Goal: Complete application form: Complete application form

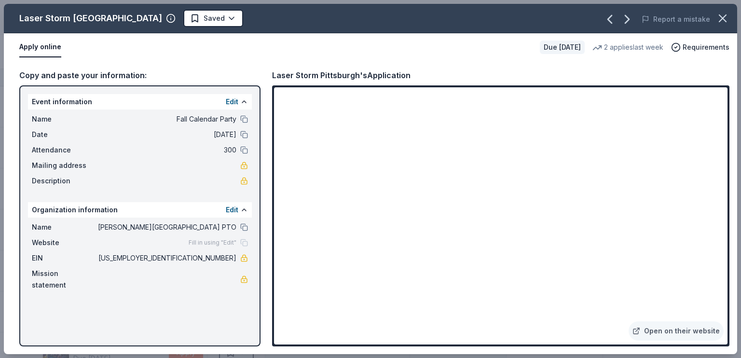
scroll to position [269, 0]
click at [177, 17] on html "Fall Calendar Party Track · 64 Discover Earn Rewards 38 Saved 26 Applied Approv…" at bounding box center [370, 179] width 741 height 358
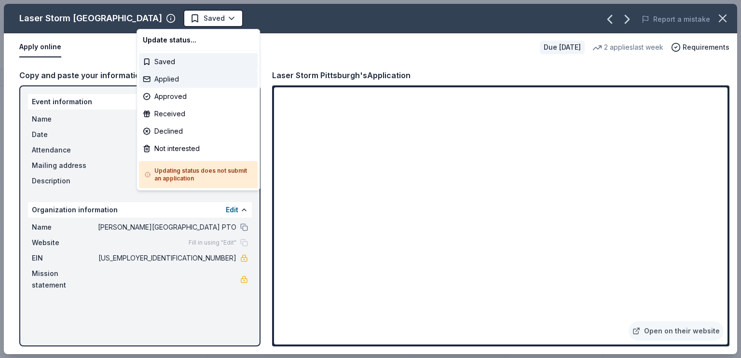
click at [165, 81] on div "Applied" at bounding box center [198, 78] width 119 height 17
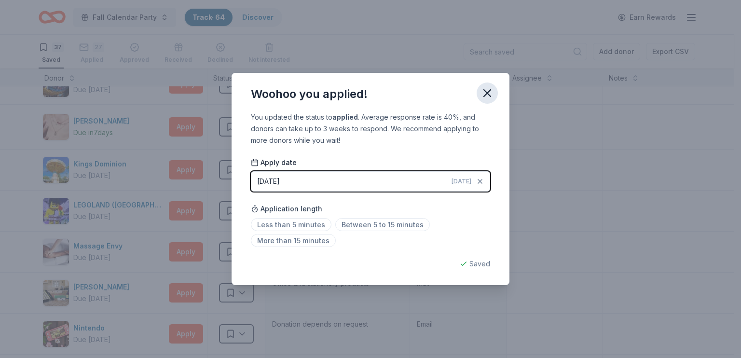
click at [489, 96] on icon "button" at bounding box center [487, 93] width 14 height 14
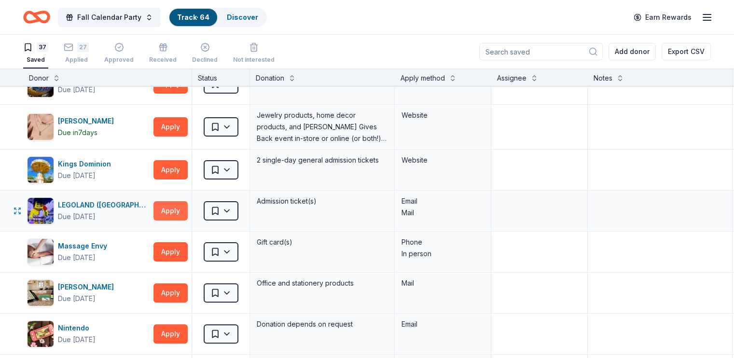
click at [188, 208] on button "Apply" at bounding box center [170, 210] width 34 height 19
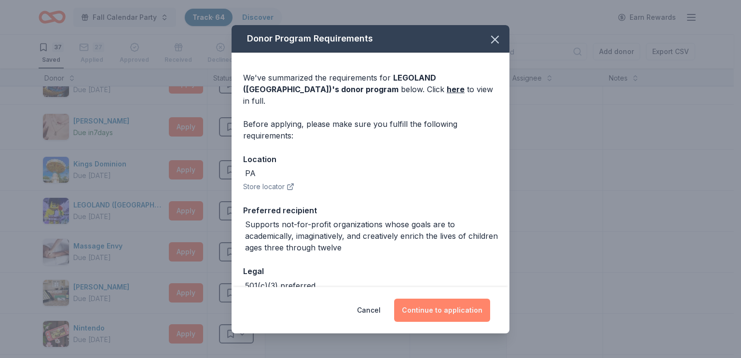
click at [418, 312] on button "Continue to application" at bounding box center [442, 310] width 96 height 23
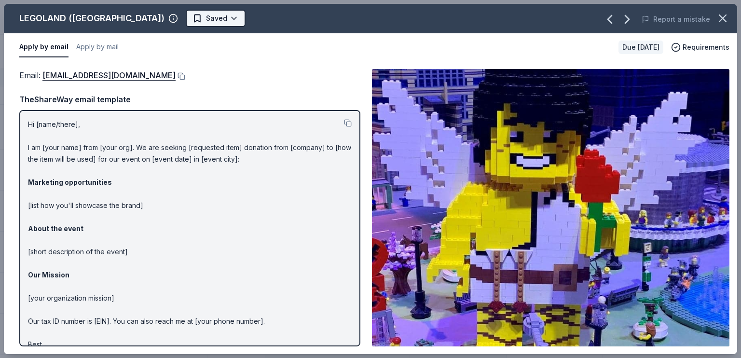
click at [177, 16] on html "Fall Calendar Party Track · 64 Discover Earn Rewards 37 Saved 27 Applied Approv…" at bounding box center [370, 179] width 741 height 358
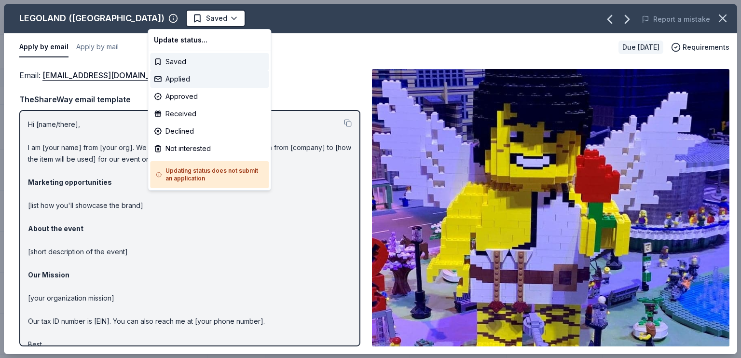
click at [178, 77] on div "Applied" at bounding box center [209, 78] width 119 height 17
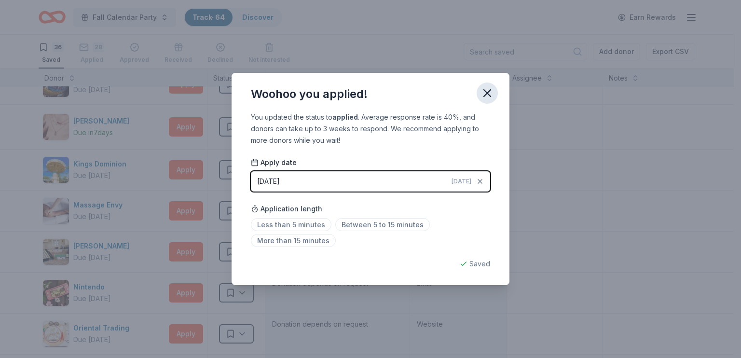
click at [490, 90] on icon "button" at bounding box center [487, 93] width 7 height 7
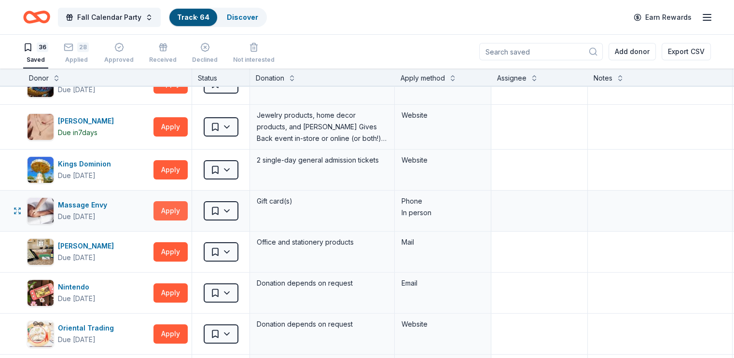
click at [188, 210] on button "Apply" at bounding box center [170, 210] width 34 height 19
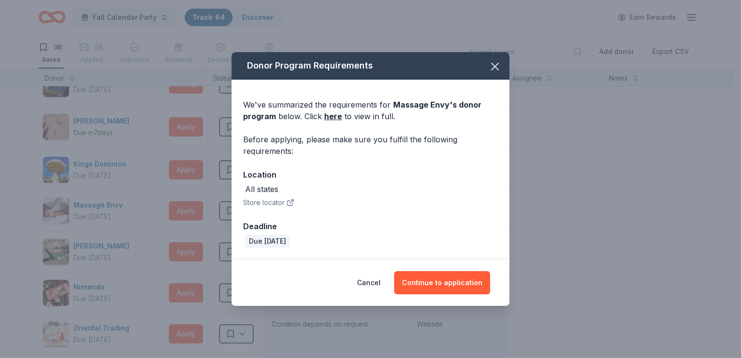
click at [270, 203] on button "Store locator" at bounding box center [268, 203] width 51 height 12
click at [424, 278] on button "Continue to application" at bounding box center [442, 282] width 96 height 23
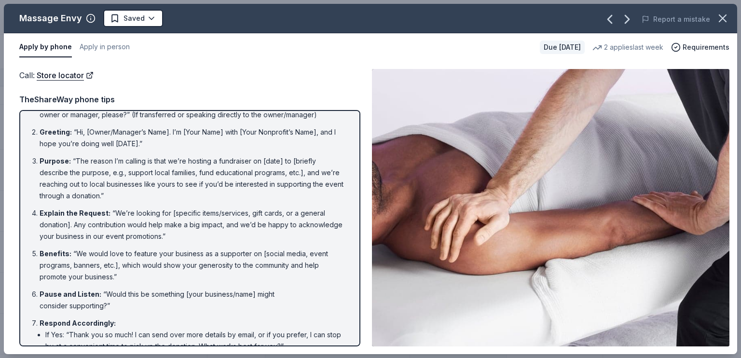
scroll to position [6, 0]
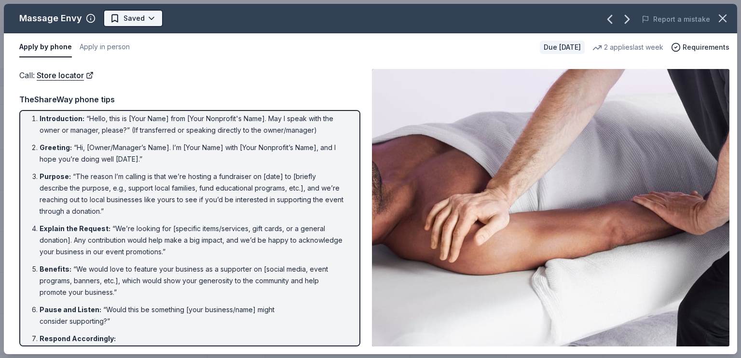
click at [135, 19] on html "Fall Calendar Party Track · 64 Discover Earn Rewards 36 Saved 28 Applied Approv…" at bounding box center [370, 179] width 741 height 358
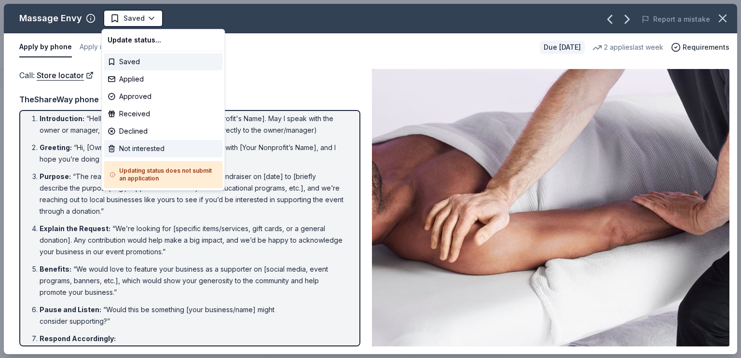
click at [149, 147] on div "Not interested" at bounding box center [163, 148] width 119 height 17
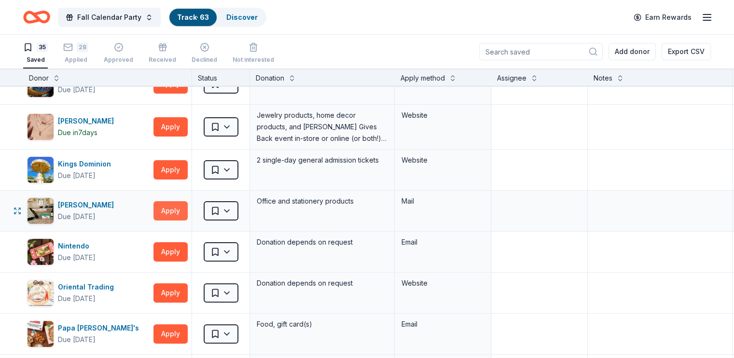
click at [185, 212] on button "Apply" at bounding box center [170, 210] width 34 height 19
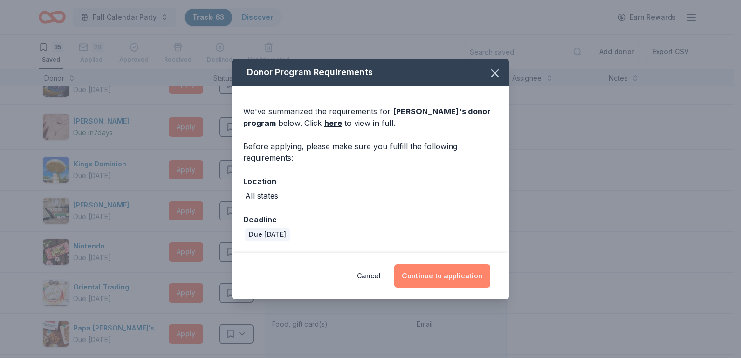
click at [453, 274] on button "Continue to application" at bounding box center [442, 275] width 96 height 23
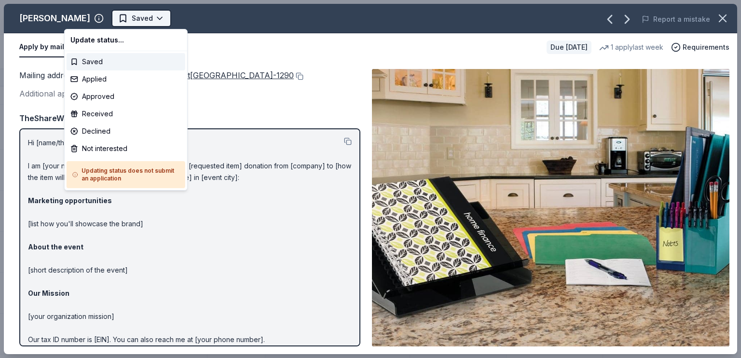
click at [91, 21] on html "Fall Calendar Party Track · 63 Discover Earn Rewards 35 Saved 28 Applied Approv…" at bounding box center [370, 179] width 741 height 358
click at [93, 76] on div "Applied" at bounding box center [126, 78] width 119 height 17
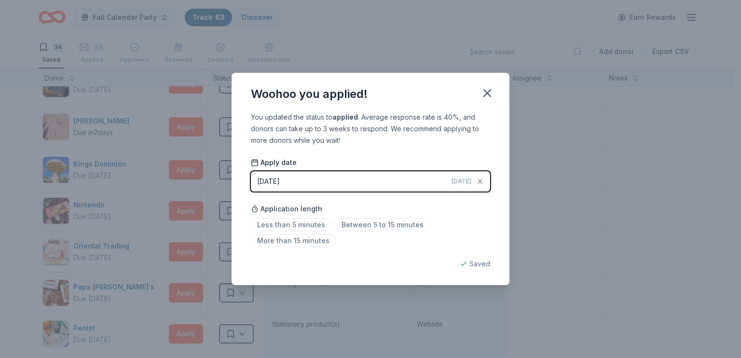
click at [480, 265] on div "Saved" at bounding box center [370, 264] width 239 height 12
click at [492, 89] on icon "button" at bounding box center [487, 93] width 14 height 14
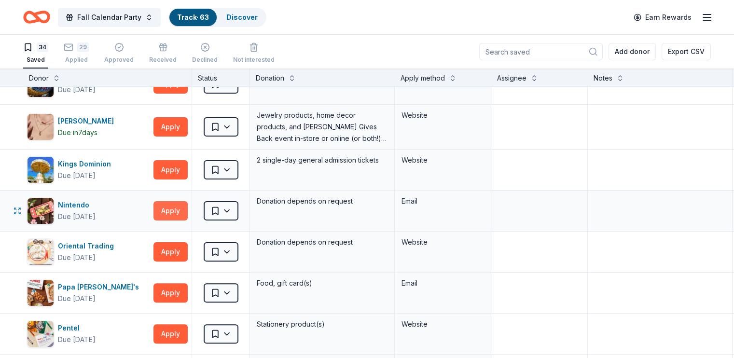
click at [188, 210] on button "Apply" at bounding box center [170, 210] width 34 height 19
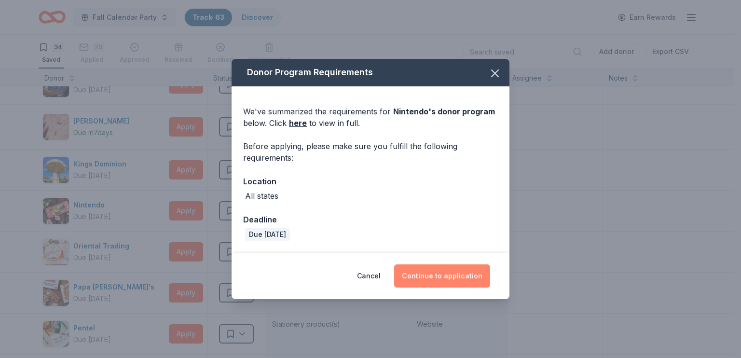
click at [422, 276] on button "Continue to application" at bounding box center [442, 275] width 96 height 23
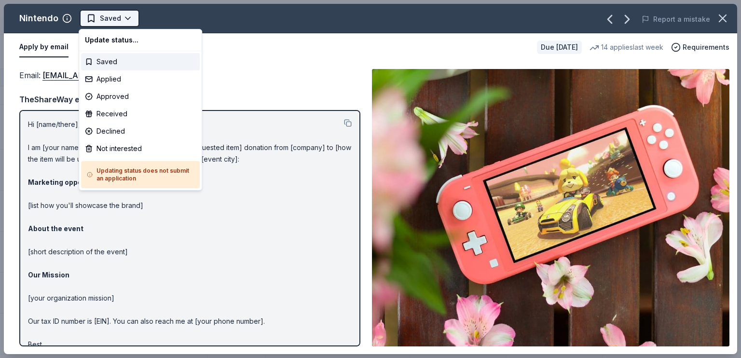
click at [104, 15] on html "Fall Calendar Party Track · 63 Discover Earn Rewards 34 Saved 29 Applied Approv…" at bounding box center [370, 179] width 741 height 358
click at [107, 82] on div "Applied" at bounding box center [140, 78] width 119 height 17
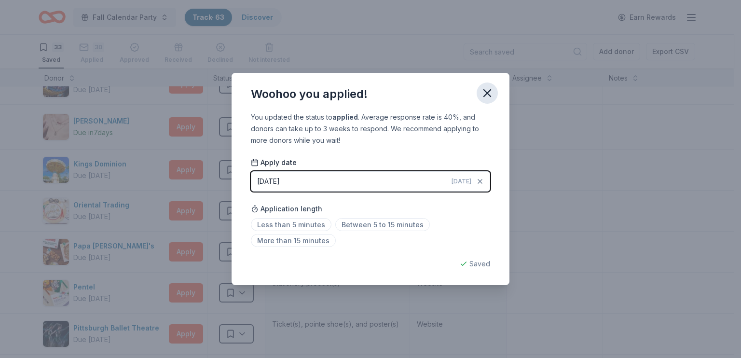
click at [489, 93] on icon "button" at bounding box center [487, 93] width 14 height 14
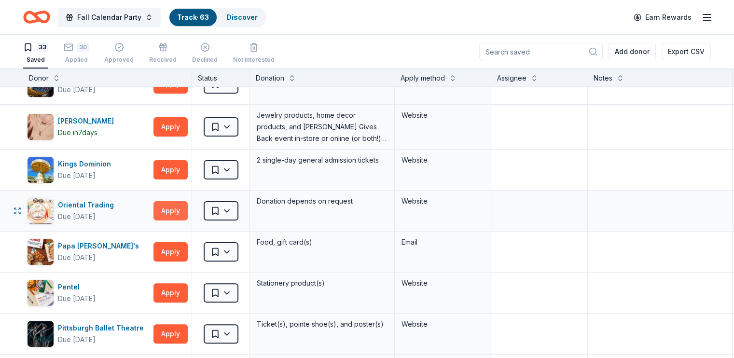
click at [183, 207] on button "Apply" at bounding box center [170, 210] width 34 height 19
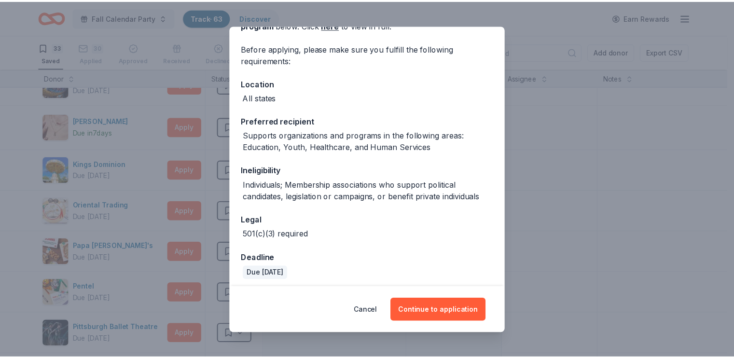
scroll to position [68, 0]
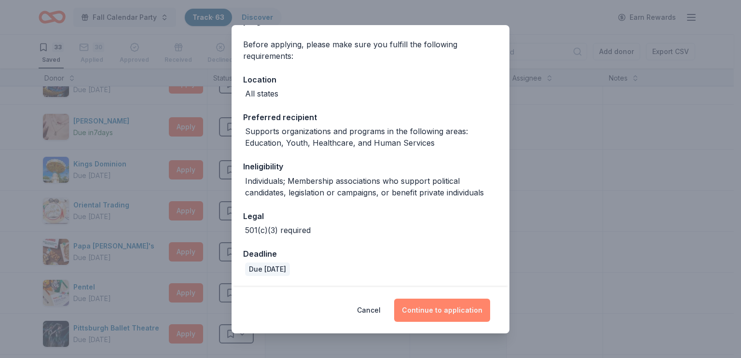
click at [434, 306] on button "Continue to application" at bounding box center [442, 310] width 96 height 23
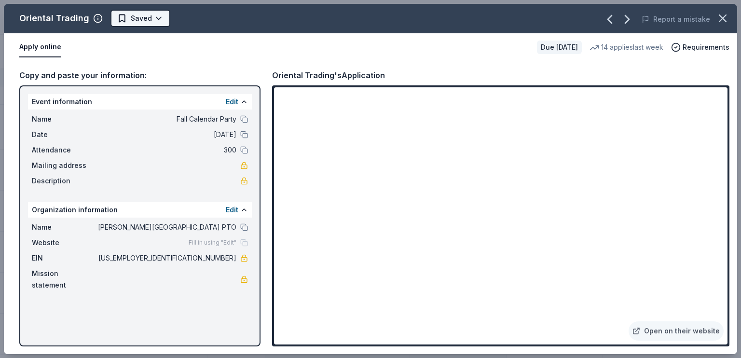
click at [137, 23] on html "Fall Calendar Party Track · 63 Discover Earn Rewards 33 Saved 30 Applied Approv…" at bounding box center [370, 179] width 741 height 358
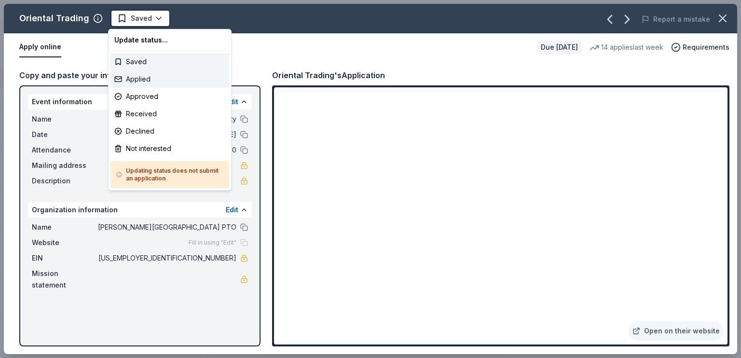
click at [144, 80] on div "Applied" at bounding box center [169, 78] width 119 height 17
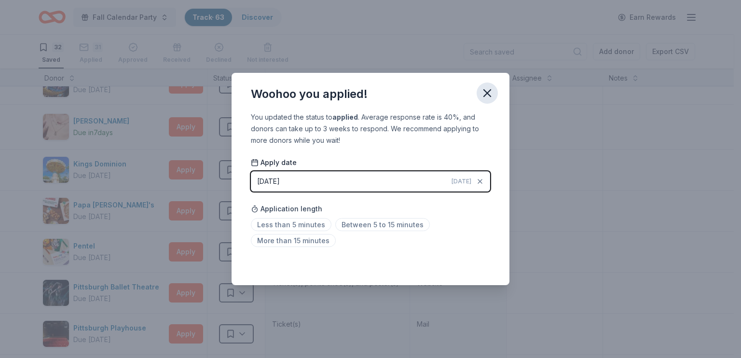
click at [485, 89] on icon "button" at bounding box center [487, 93] width 14 height 14
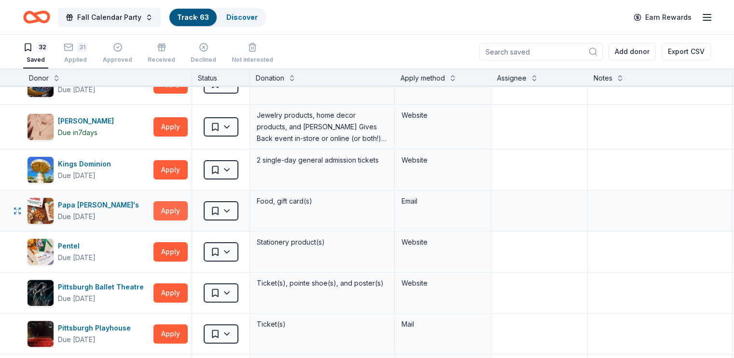
click at [185, 208] on button "Apply" at bounding box center [170, 210] width 34 height 19
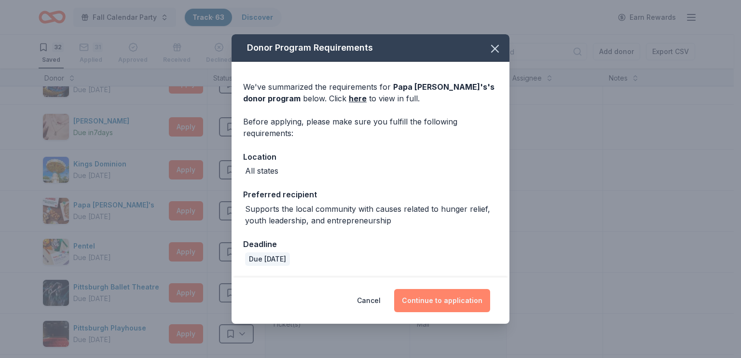
click at [438, 298] on button "Continue to application" at bounding box center [442, 300] width 96 height 23
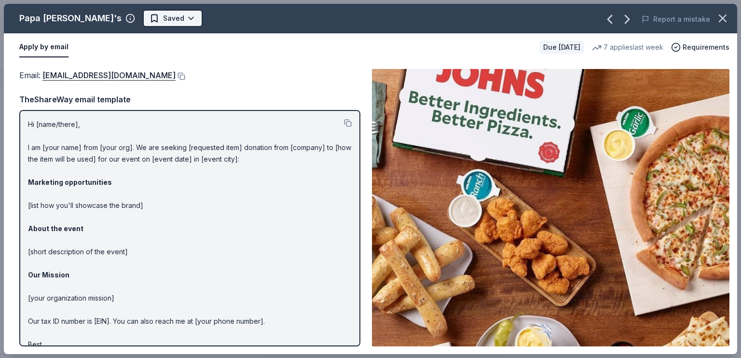
click at [124, 15] on html "Fall Calendar Party Track · 63 Discover Earn Rewards 32 Saved 31 Applied Approv…" at bounding box center [370, 179] width 741 height 358
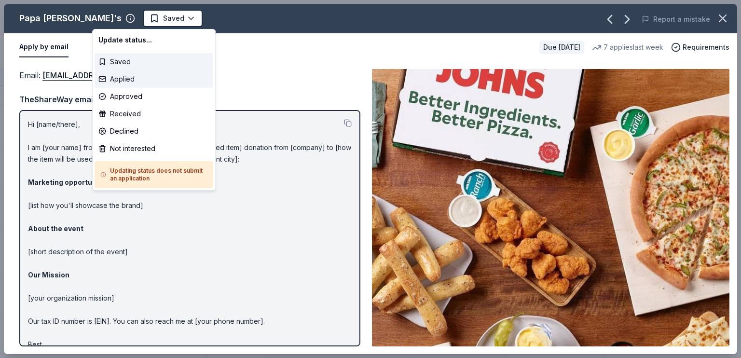
click at [116, 82] on div "Applied" at bounding box center [154, 78] width 119 height 17
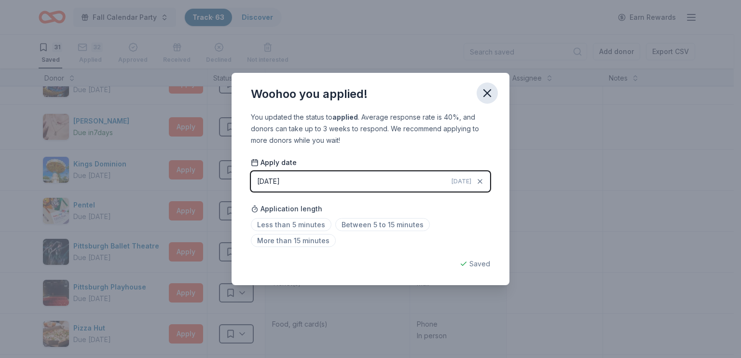
click at [484, 92] on icon "button" at bounding box center [487, 93] width 14 height 14
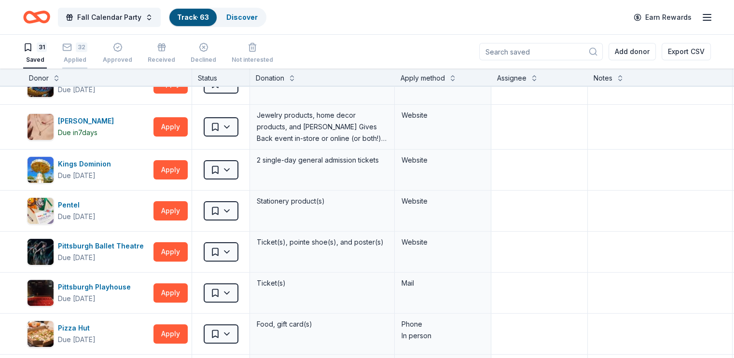
click at [87, 49] on div "32" at bounding box center [82, 47] width 12 height 10
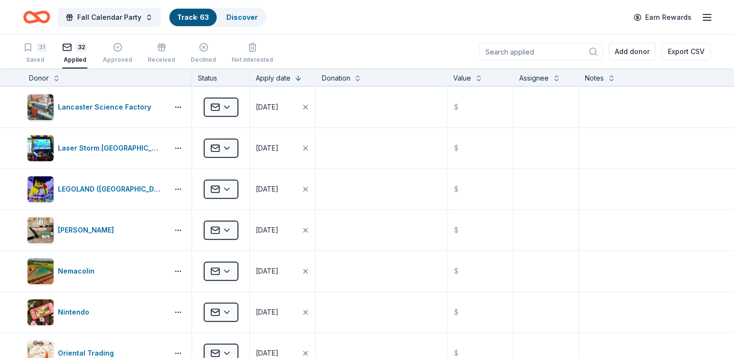
scroll to position [703, 0]
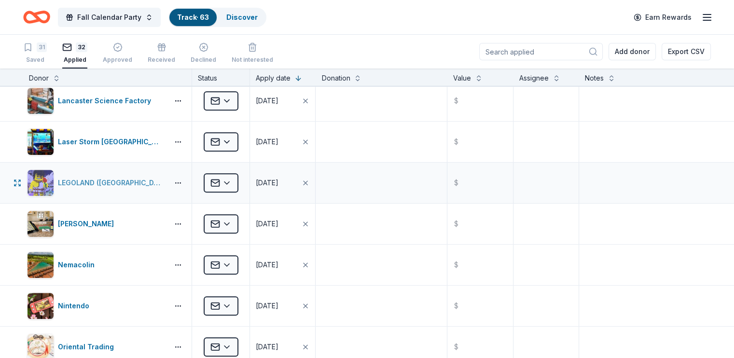
click at [91, 181] on div "LEGOLAND (Philadelphia)" at bounding box center [111, 183] width 107 height 12
click at [33, 51] on icon "button" at bounding box center [28, 47] width 10 height 10
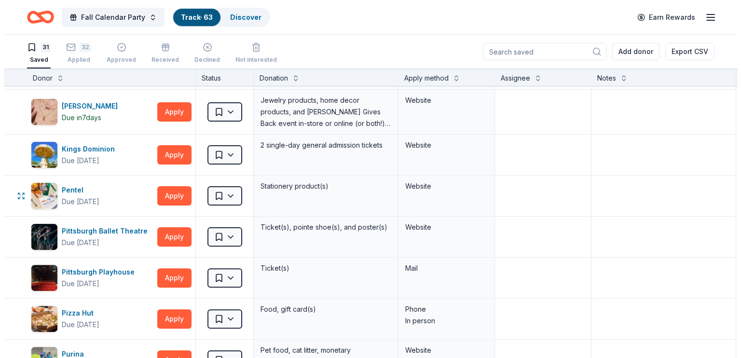
scroll to position [269, 0]
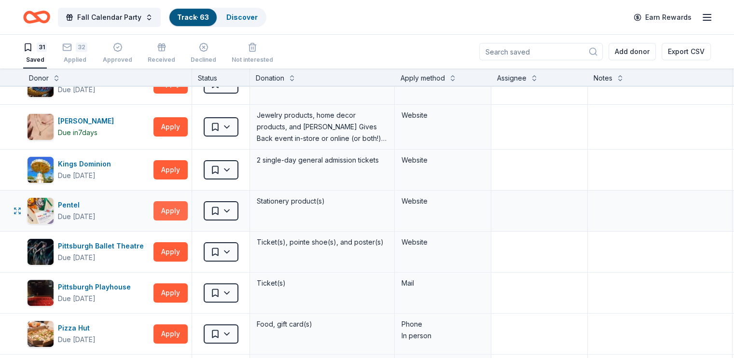
click at [184, 210] on button "Apply" at bounding box center [170, 210] width 34 height 19
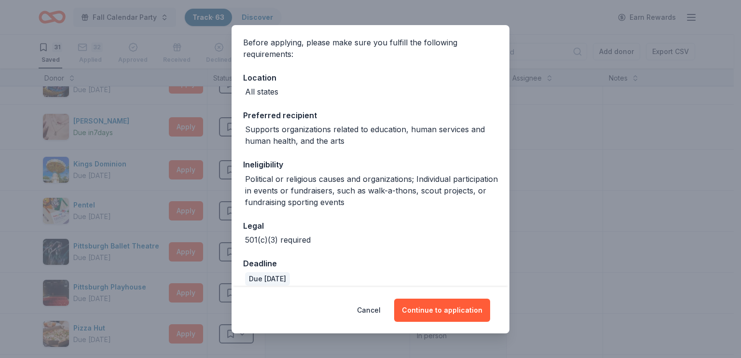
scroll to position [80, 0]
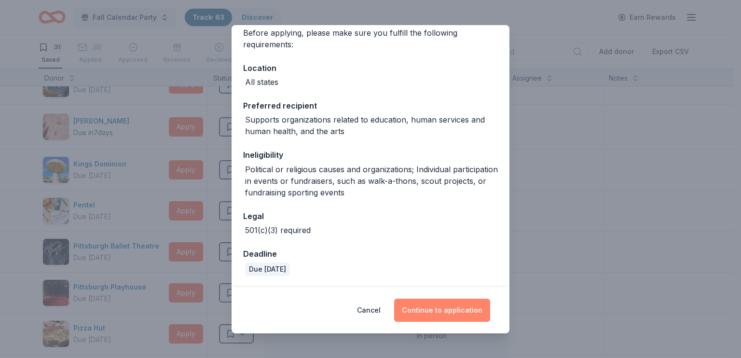
click at [434, 313] on button "Continue to application" at bounding box center [442, 310] width 96 height 23
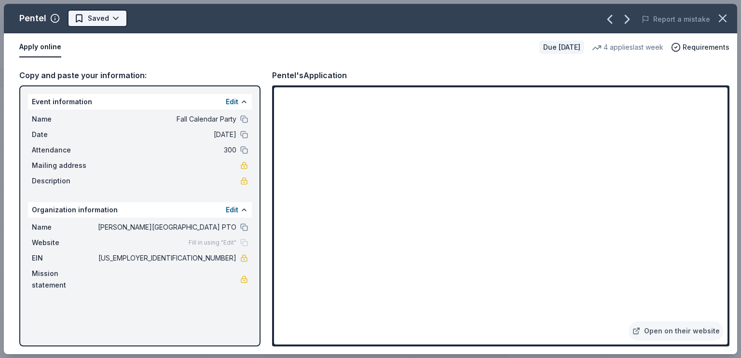
click at [105, 19] on html "Fall Calendar Party Track · 63 Discover Earn Rewards 31 Saved 32 Applied Approv…" at bounding box center [370, 179] width 741 height 358
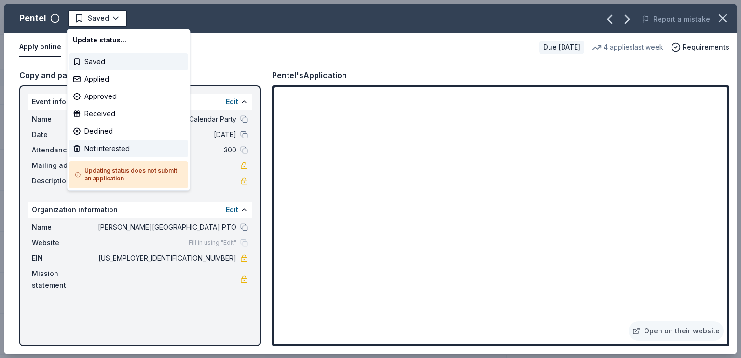
click at [116, 147] on div "Not interested" at bounding box center [128, 148] width 119 height 17
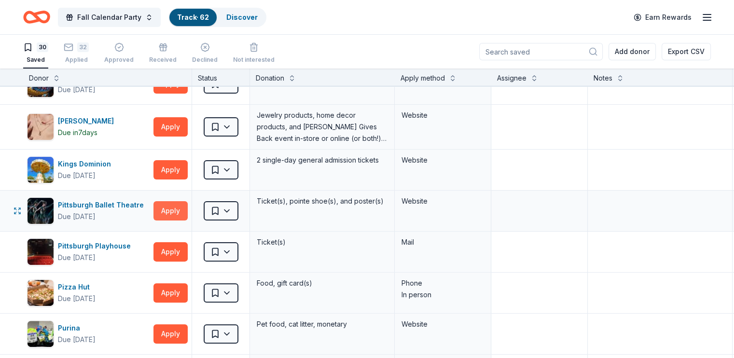
click at [186, 211] on button "Apply" at bounding box center [170, 210] width 34 height 19
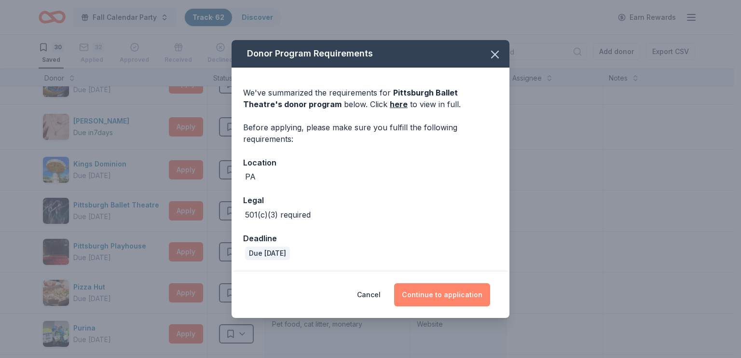
click at [452, 290] on button "Continue to application" at bounding box center [442, 294] width 96 height 23
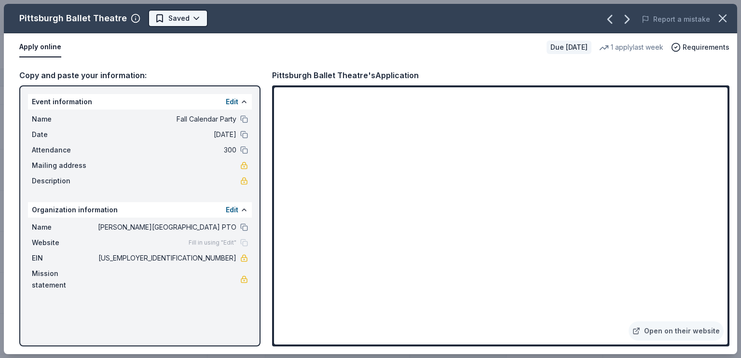
click at [174, 18] on html "Fall Calendar Party Track · 62 Discover Earn Rewards 30 Saved 32 Applied Approv…" at bounding box center [370, 179] width 741 height 358
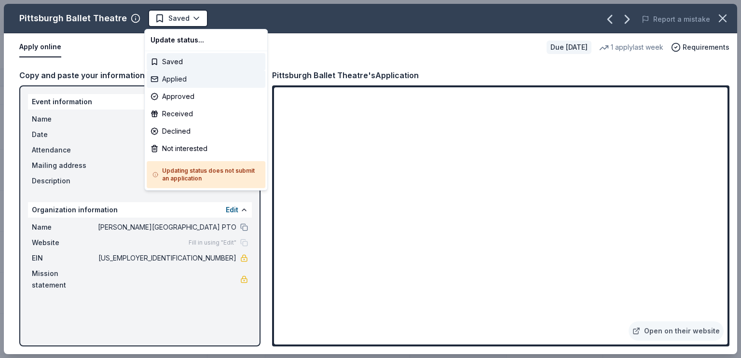
click at [176, 79] on div "Applied" at bounding box center [206, 78] width 119 height 17
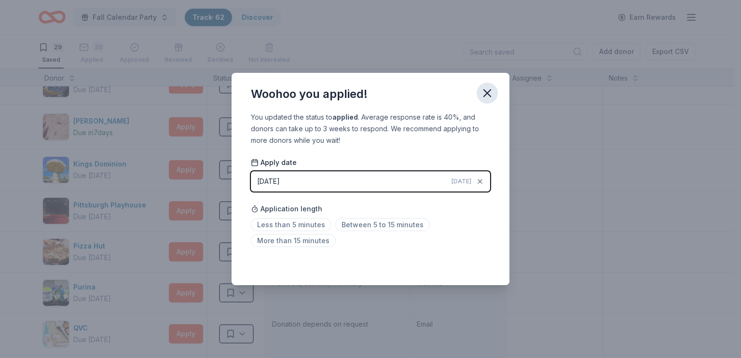
click at [490, 91] on icon "button" at bounding box center [487, 93] width 14 height 14
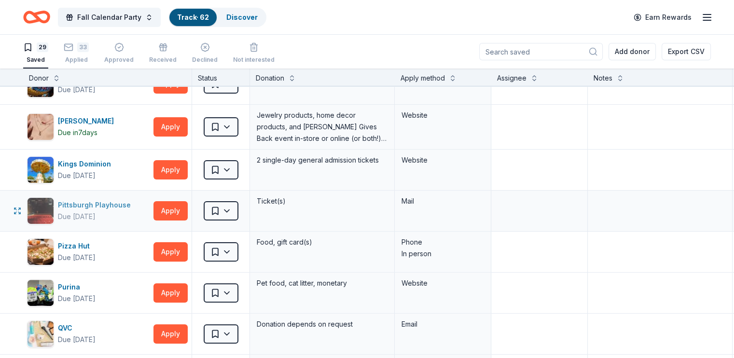
click at [118, 204] on div "Pittsburgh Playhouse" at bounding box center [96, 205] width 77 height 12
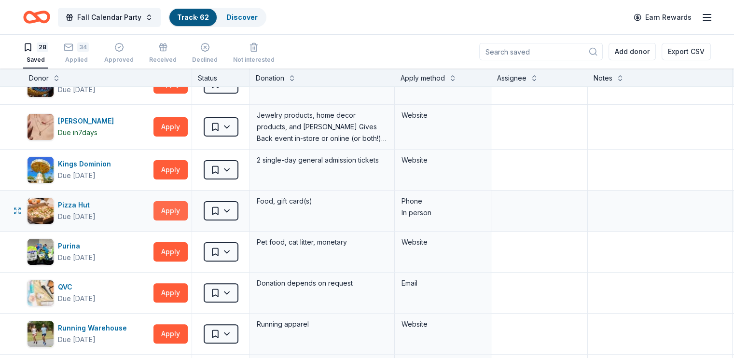
click at [186, 209] on button "Apply" at bounding box center [170, 210] width 34 height 19
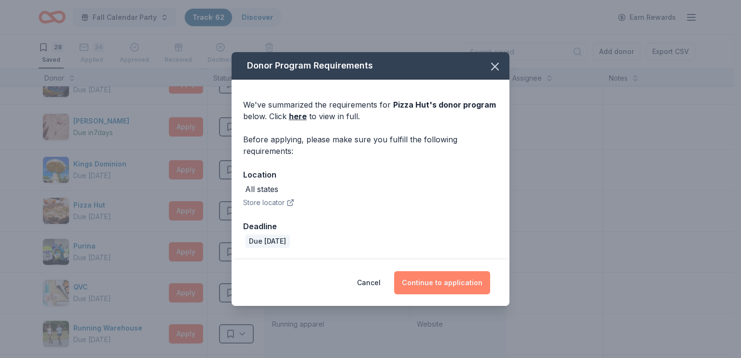
click at [468, 282] on button "Continue to application" at bounding box center [442, 282] width 96 height 23
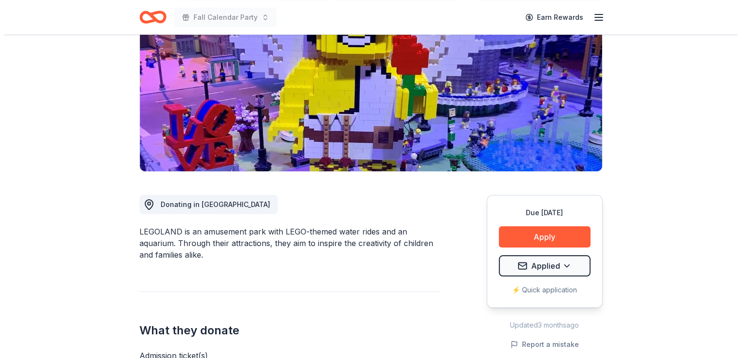
scroll to position [193, 0]
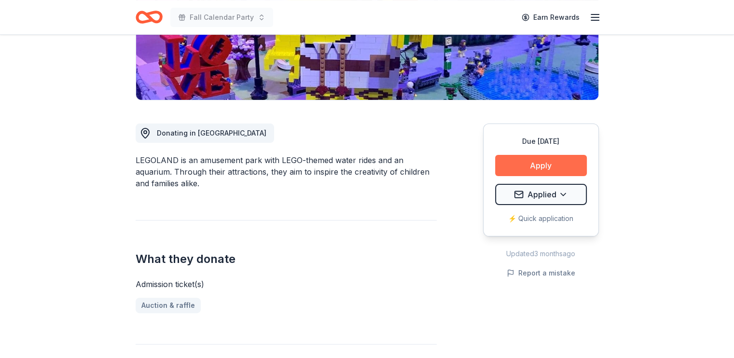
click at [538, 162] on button "Apply" at bounding box center [541, 165] width 92 height 21
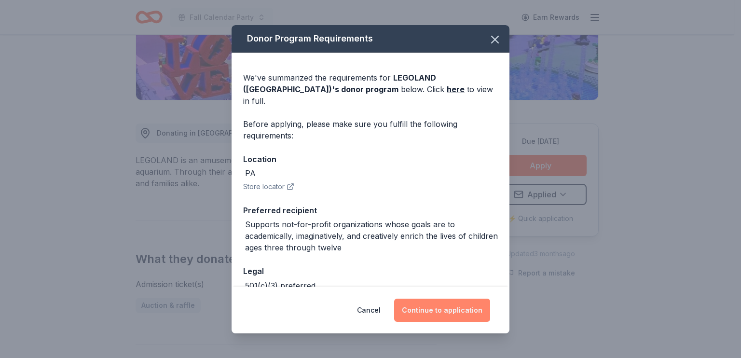
click at [434, 309] on button "Continue to application" at bounding box center [442, 310] width 96 height 23
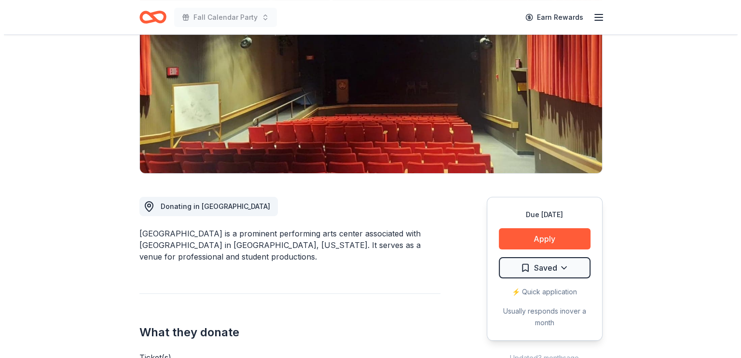
scroll to position [96, 0]
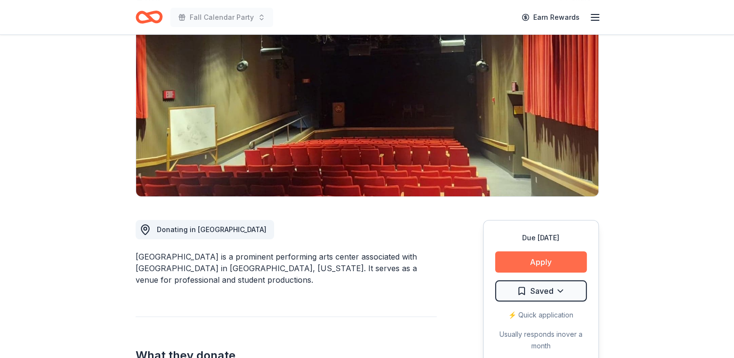
click at [544, 259] on button "Apply" at bounding box center [541, 261] width 92 height 21
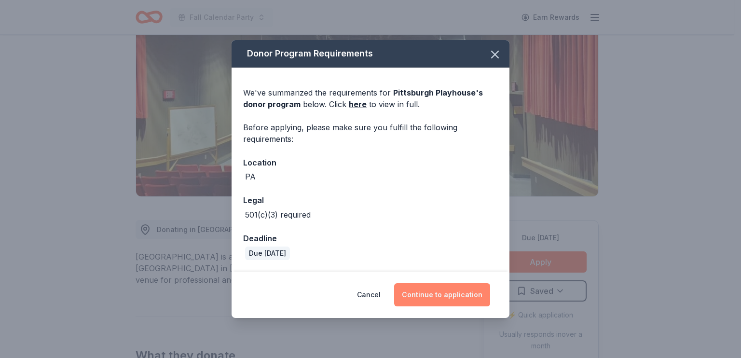
click at [433, 296] on button "Continue to application" at bounding box center [442, 294] width 96 height 23
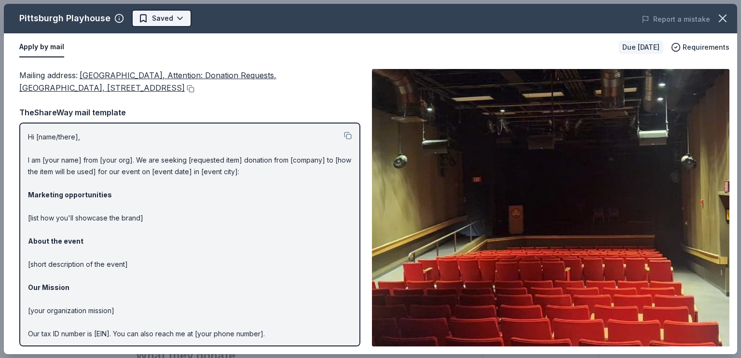
click at [158, 17] on html "Fall Calendar Party Earn Rewards Due in 37 days Share Pittsburgh Playhouse New …" at bounding box center [370, 83] width 741 height 358
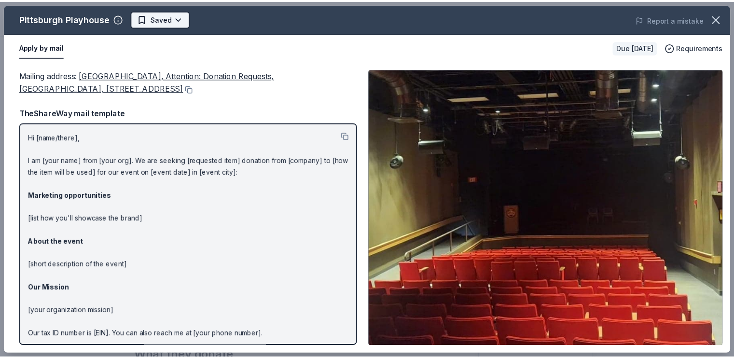
scroll to position [0, 0]
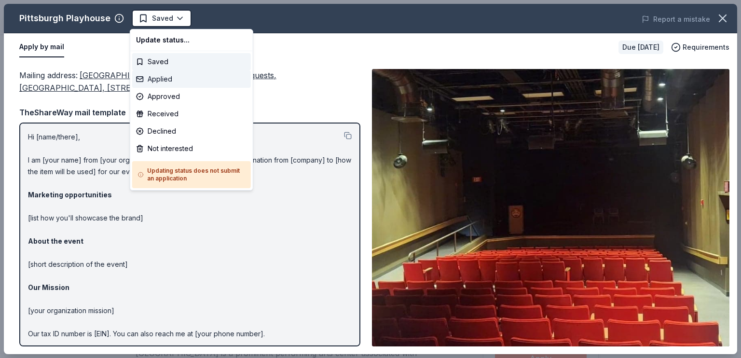
click at [163, 81] on div "Applied" at bounding box center [191, 78] width 119 height 17
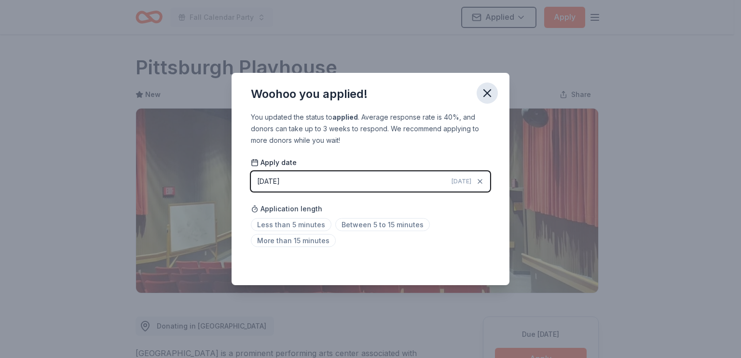
click at [489, 96] on icon "button" at bounding box center [487, 93] width 14 height 14
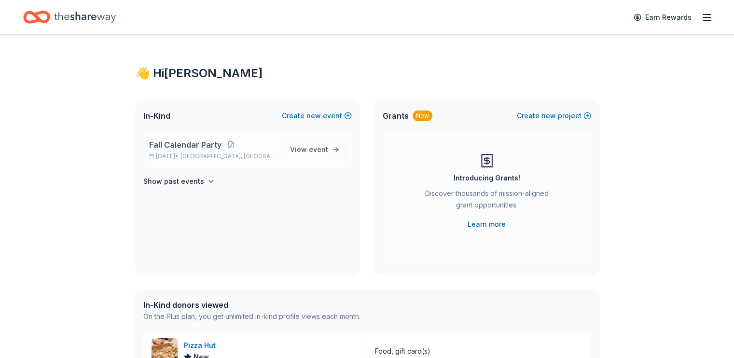
click at [212, 153] on span "[GEOGRAPHIC_DATA], [GEOGRAPHIC_DATA]" at bounding box center [227, 156] width 95 height 8
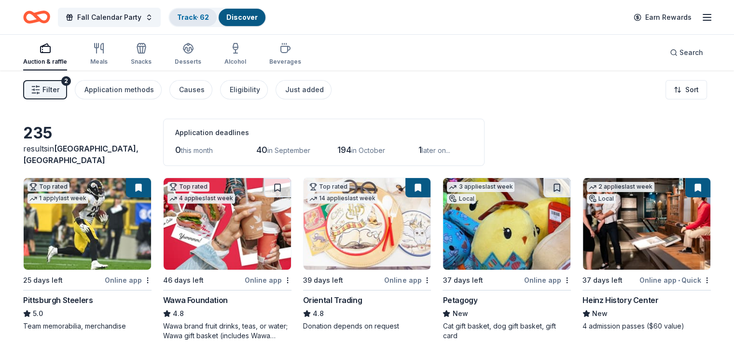
click at [204, 13] on link "Track · 62" at bounding box center [193, 17] width 32 height 8
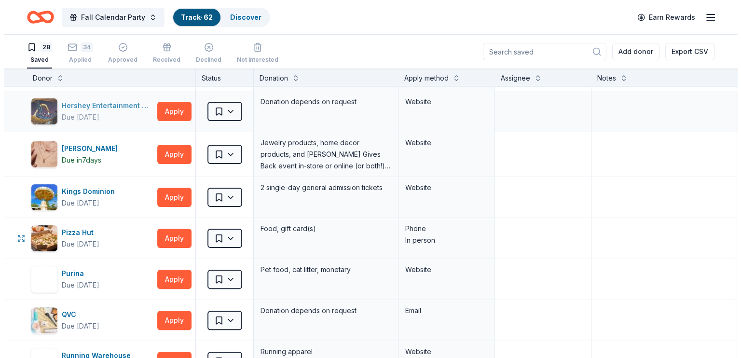
scroll to position [289, 0]
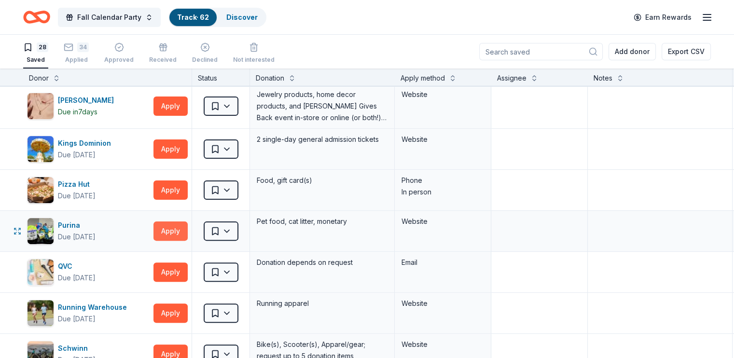
click at [188, 230] on button "Apply" at bounding box center [170, 230] width 34 height 19
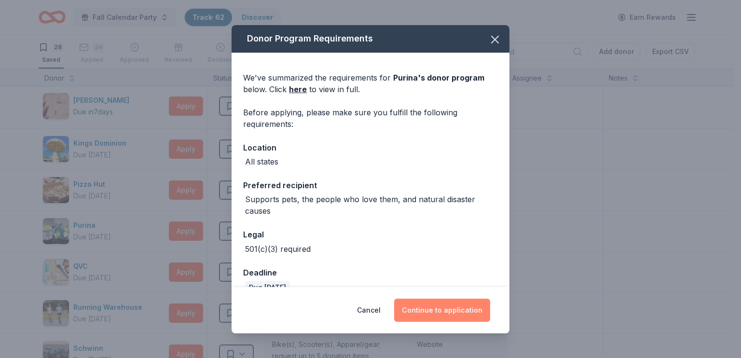
click at [434, 311] on button "Continue to application" at bounding box center [442, 310] width 96 height 23
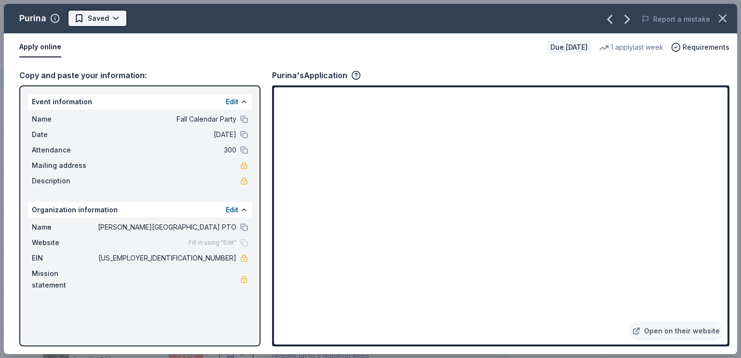
click at [108, 14] on html "Fall Calendar Party Track · 62 Discover Earn Rewards 28 Saved 34 Applied Approv…" at bounding box center [370, 179] width 741 height 358
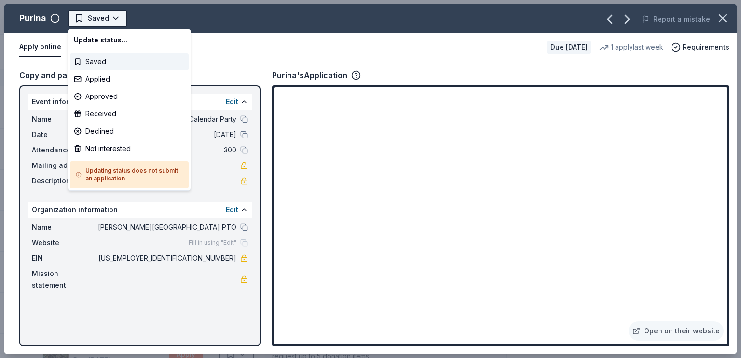
scroll to position [0, 0]
click at [112, 149] on div "Not interested" at bounding box center [129, 148] width 119 height 17
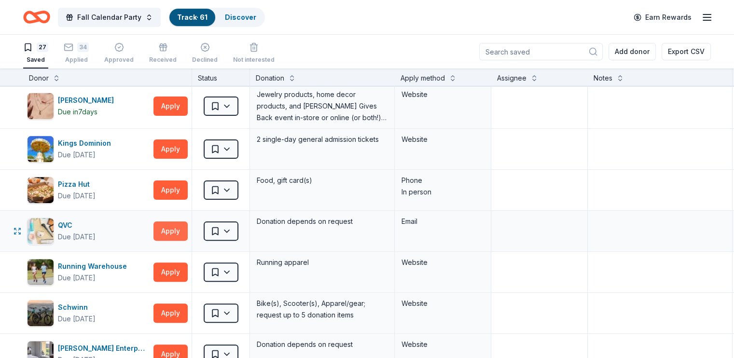
click at [188, 232] on button "Apply" at bounding box center [170, 230] width 34 height 19
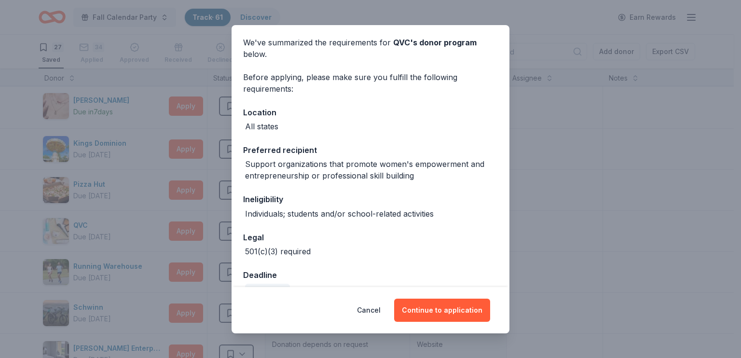
scroll to position [29, 0]
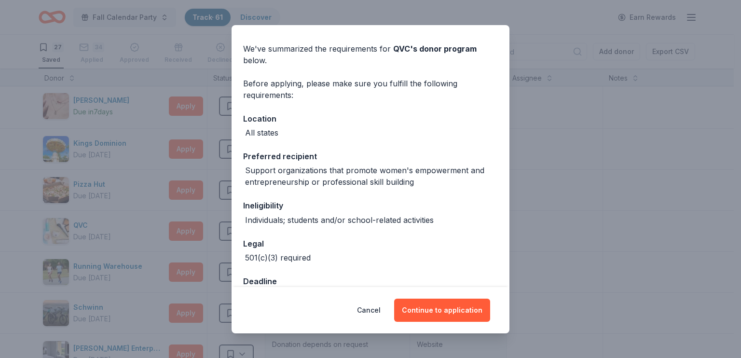
click at [369, 7] on div "Donor Program Requirements We've summarized the requirements for QVC 's donor p…" at bounding box center [370, 179] width 741 height 358
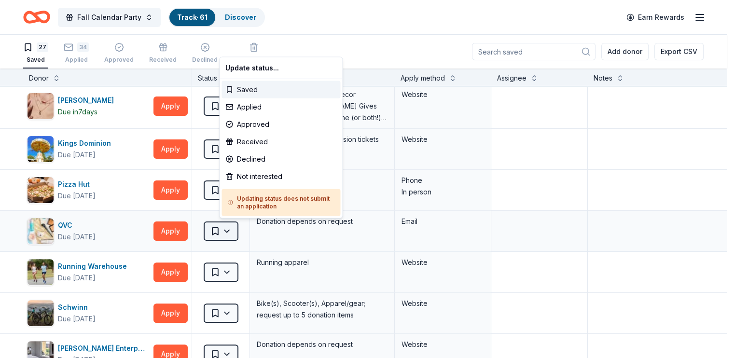
click at [239, 227] on html "Fall Calendar Party Track · 61 Discover Earn Rewards 27 Saved 34 Applied Approv…" at bounding box center [367, 179] width 734 height 358
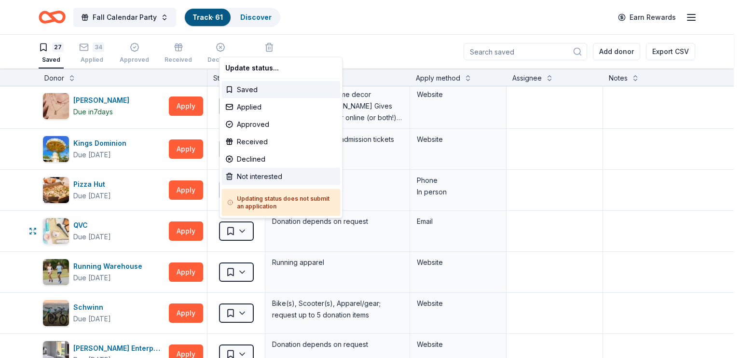
click at [249, 176] on div "Not interested" at bounding box center [280, 176] width 119 height 17
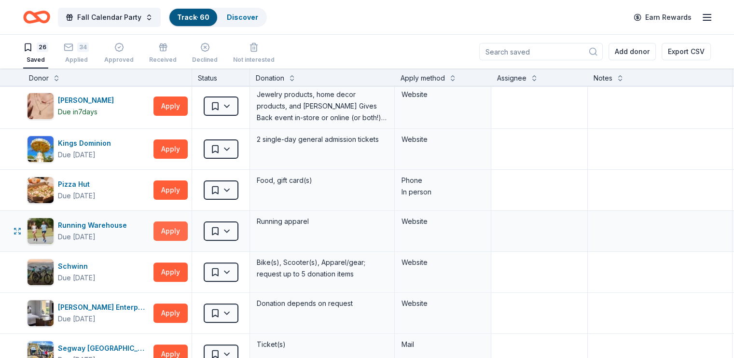
click at [186, 229] on button "Apply" at bounding box center [170, 230] width 34 height 19
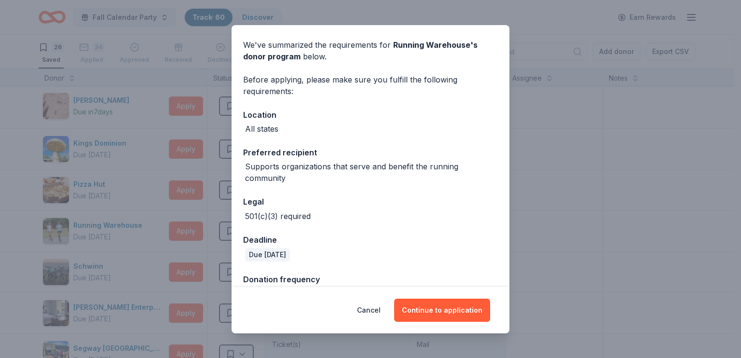
scroll to position [56, 0]
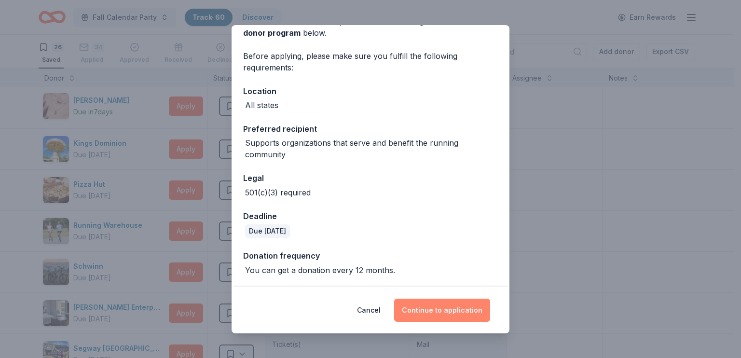
click at [422, 308] on button "Continue to application" at bounding box center [442, 310] width 96 height 23
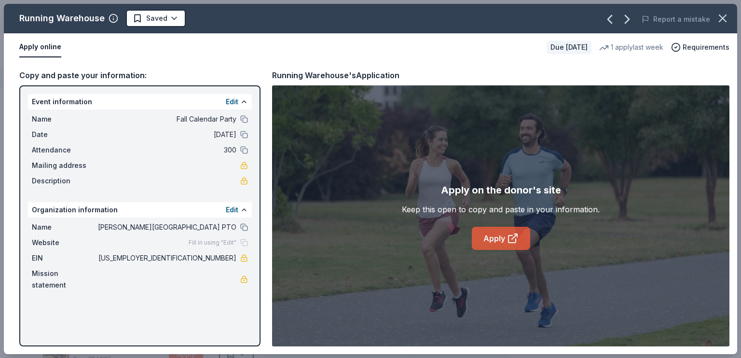
click at [494, 234] on link "Apply" at bounding box center [501, 238] width 58 height 23
click at [142, 19] on html "Fall Calendar Party Track · 60 Discover Earn Rewards 26 Saved 34 Applied Approv…" at bounding box center [370, 179] width 741 height 358
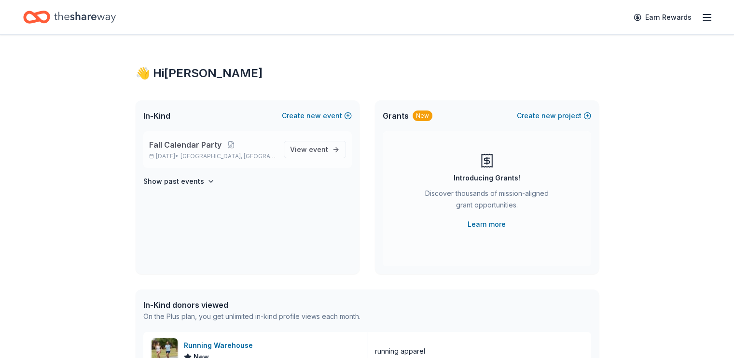
click at [195, 153] on p "[DATE] • [GEOGRAPHIC_DATA], [GEOGRAPHIC_DATA]" at bounding box center [212, 156] width 127 height 8
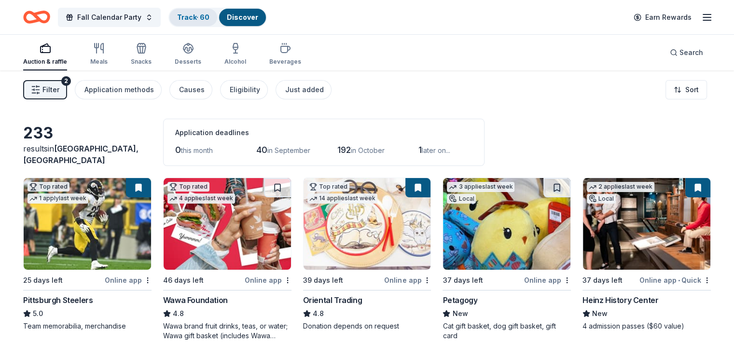
click at [196, 15] on link "Track · 60" at bounding box center [193, 17] width 32 height 8
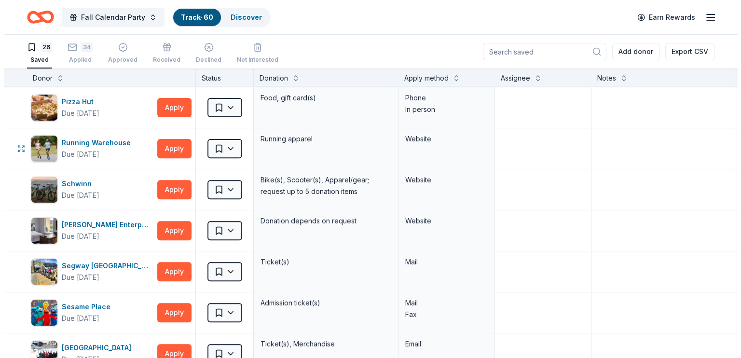
scroll to position [386, 0]
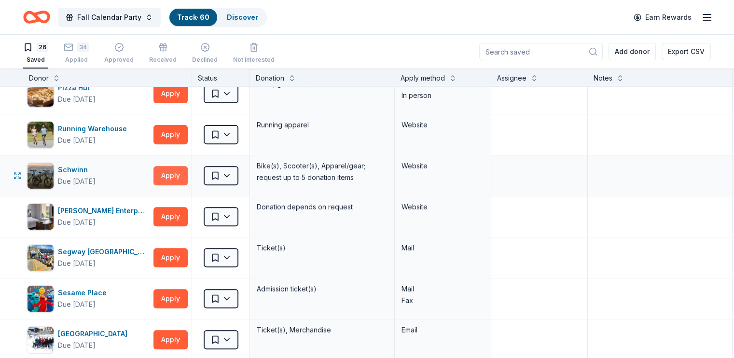
click at [188, 180] on button "Apply" at bounding box center [170, 175] width 34 height 19
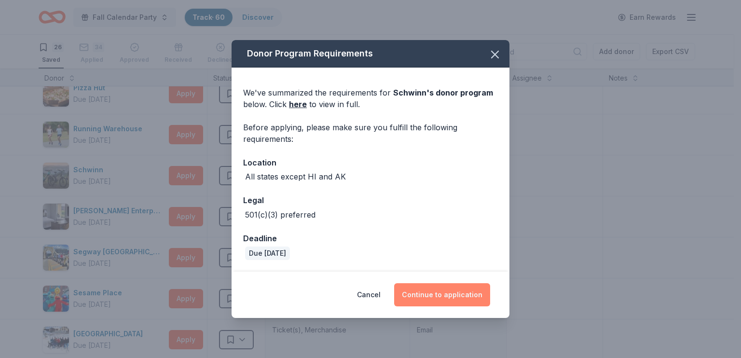
click at [434, 289] on button "Continue to application" at bounding box center [442, 294] width 96 height 23
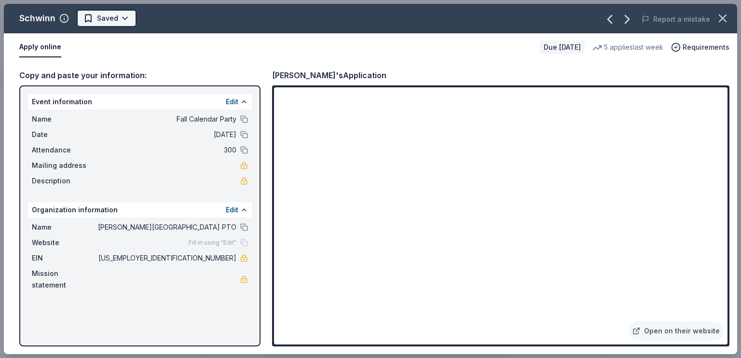
click at [104, 23] on html "Fall Calendar Party Track · 60 Discover Earn Rewards 26 Saved 34 Applied Approv…" at bounding box center [370, 179] width 741 height 358
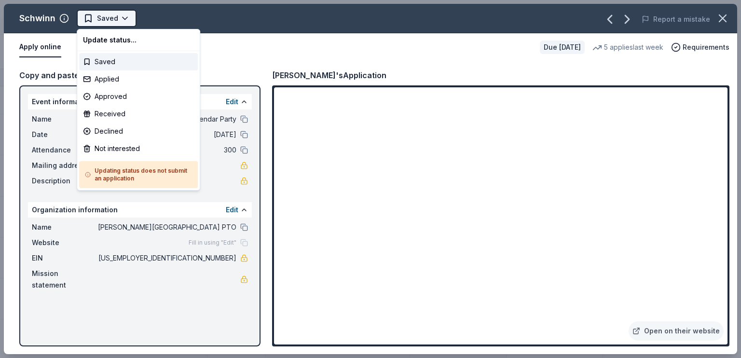
scroll to position [0, 0]
click at [95, 78] on div "Applied" at bounding box center [138, 78] width 119 height 17
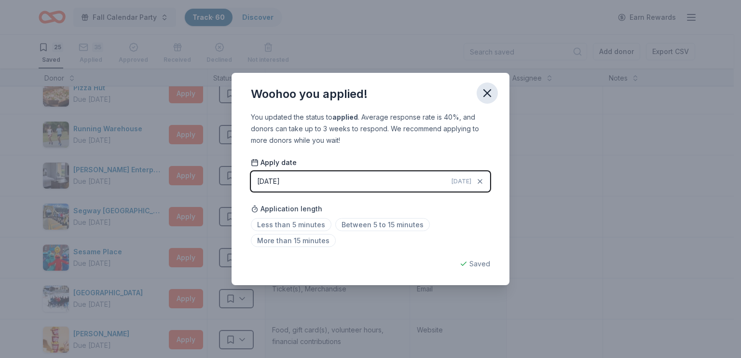
click at [489, 91] on icon "button" at bounding box center [487, 93] width 7 height 7
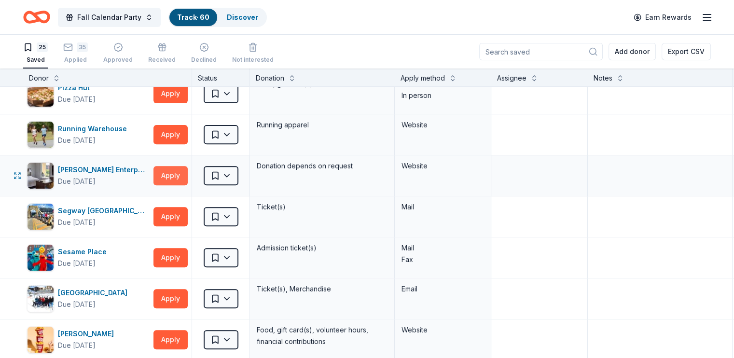
click at [188, 172] on button "Apply" at bounding box center [170, 175] width 34 height 19
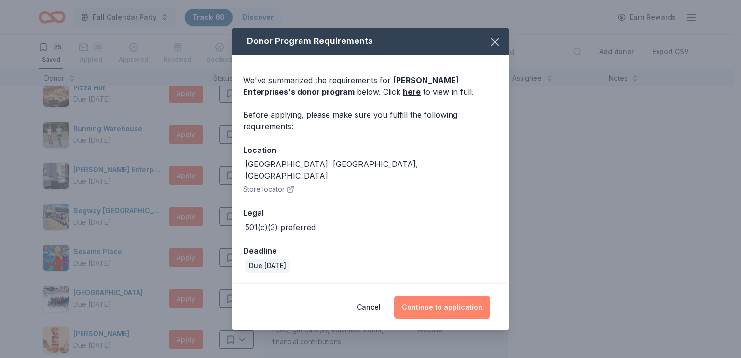
click at [454, 305] on button "Continue to application" at bounding box center [442, 307] width 96 height 23
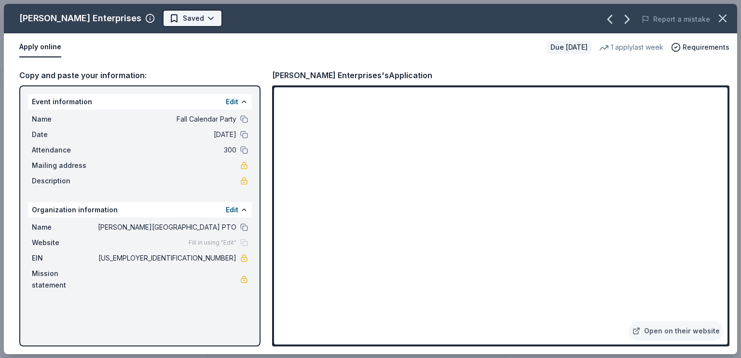
click at [133, 19] on html "Fall Calendar Party Track · 60 Discover Earn Rewards 25 Saved 35 Applied Approv…" at bounding box center [370, 179] width 741 height 358
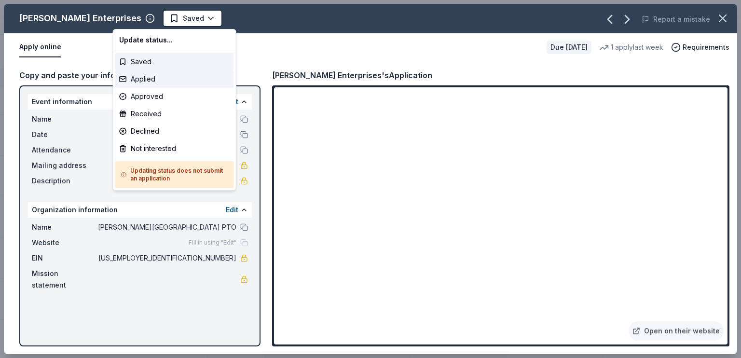
click at [149, 78] on div "Applied" at bounding box center [174, 78] width 119 height 17
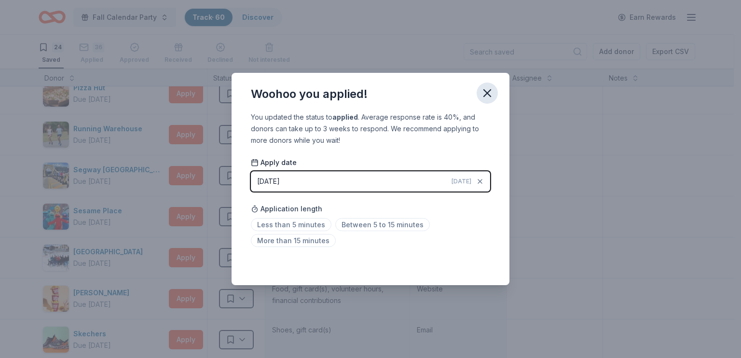
click at [487, 94] on icon "button" at bounding box center [487, 93] width 7 height 7
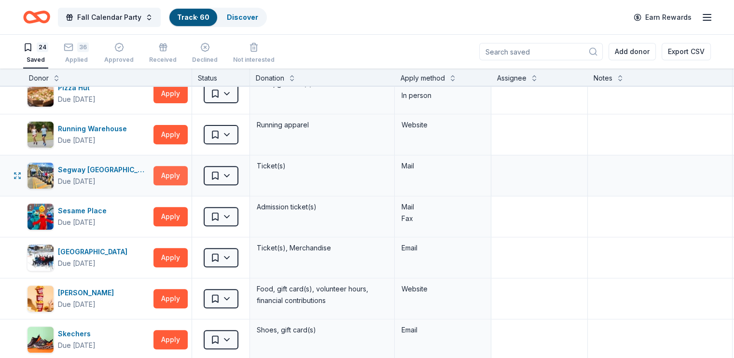
click at [188, 172] on button "Apply" at bounding box center [170, 175] width 34 height 19
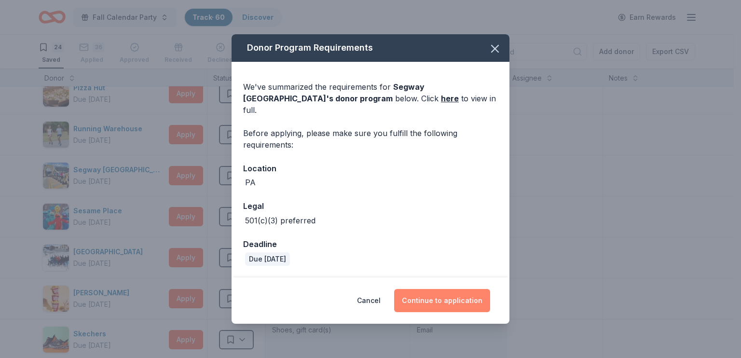
click at [432, 299] on button "Continue to application" at bounding box center [442, 300] width 96 height 23
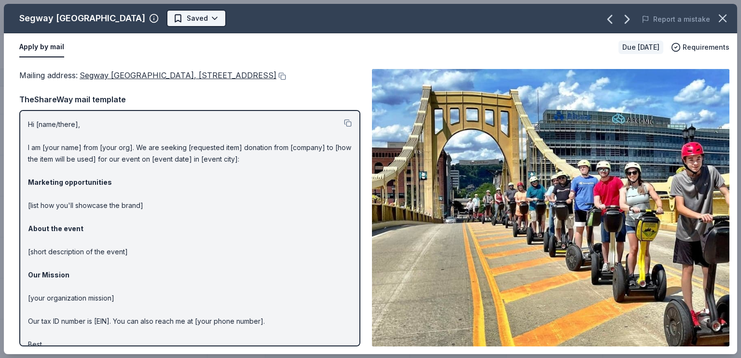
click at [152, 14] on html "Fall Calendar Party Track · 60 Discover Earn Rewards 24 Saved 36 Applied Approv…" at bounding box center [370, 179] width 741 height 358
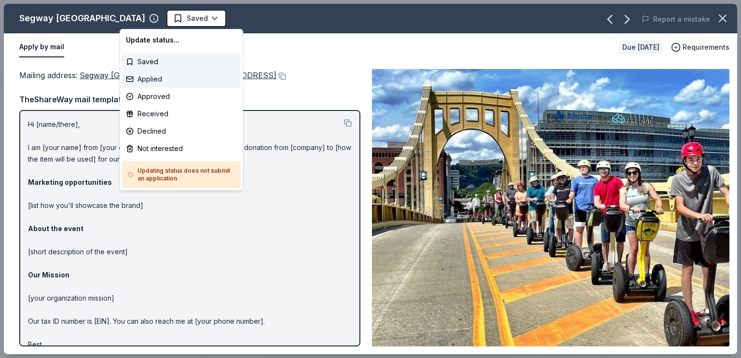
click at [140, 80] on div "Applied" at bounding box center [181, 78] width 119 height 17
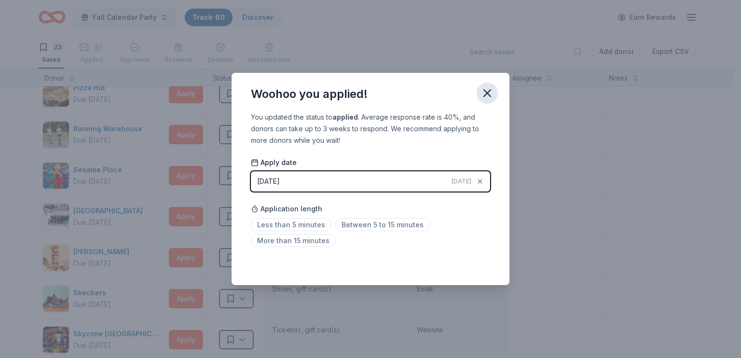
click at [486, 95] on icon "button" at bounding box center [487, 93] width 14 height 14
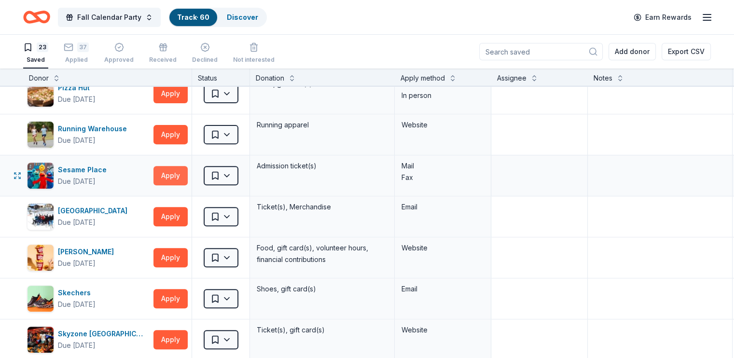
click at [188, 170] on button "Apply" at bounding box center [170, 175] width 34 height 19
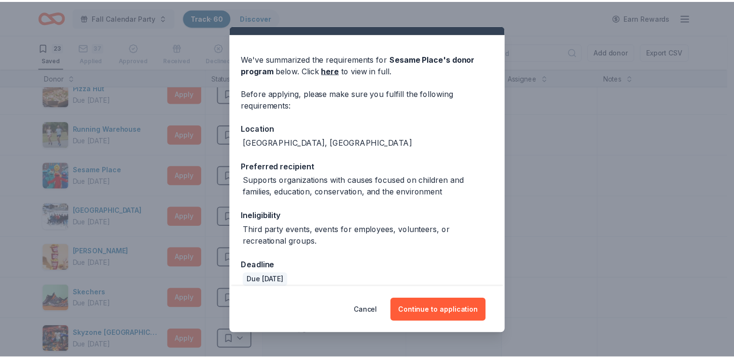
scroll to position [30, 0]
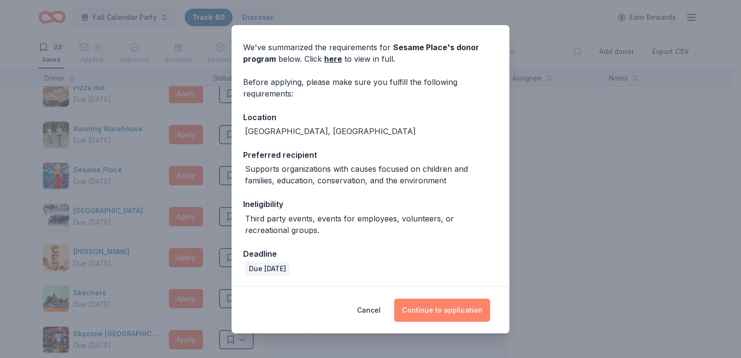
click at [426, 312] on button "Continue to application" at bounding box center [442, 310] width 96 height 23
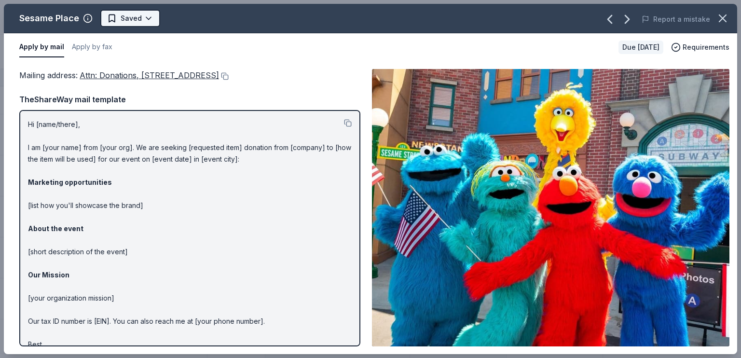
click at [127, 19] on html "Fall Calendar Party Track · 60 Discover Earn Rewards 23 Saved 37 Applied Approv…" at bounding box center [370, 179] width 741 height 358
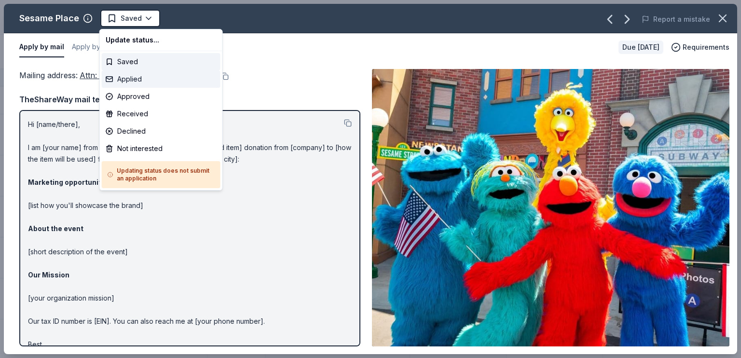
click at [144, 82] on div "Applied" at bounding box center [161, 78] width 119 height 17
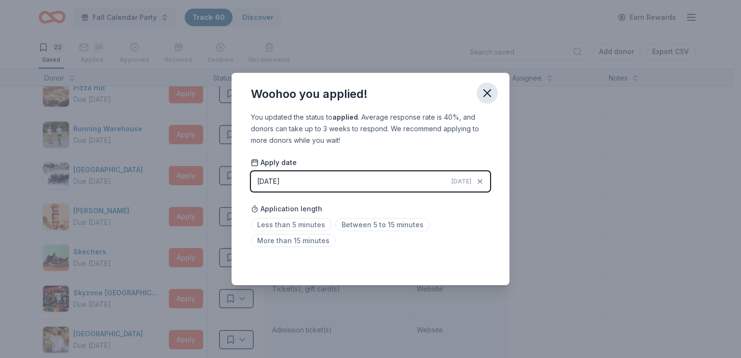
click at [490, 97] on icon "button" at bounding box center [487, 93] width 14 height 14
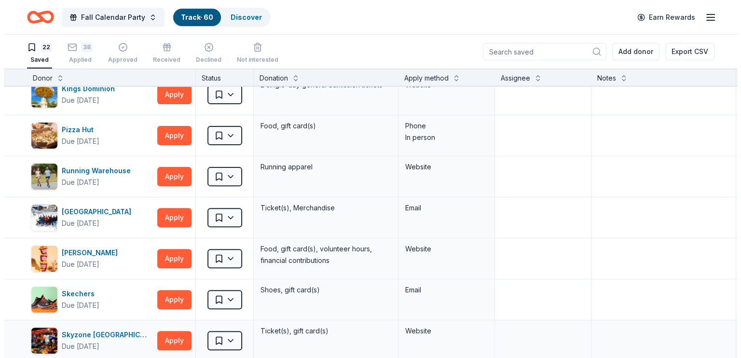
scroll to position [338, 0]
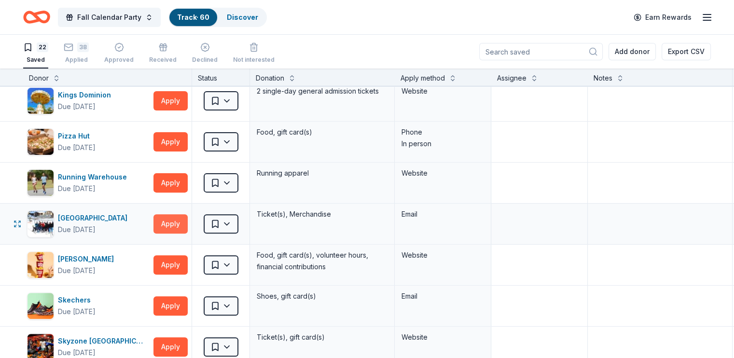
click at [188, 222] on button "Apply" at bounding box center [170, 223] width 34 height 19
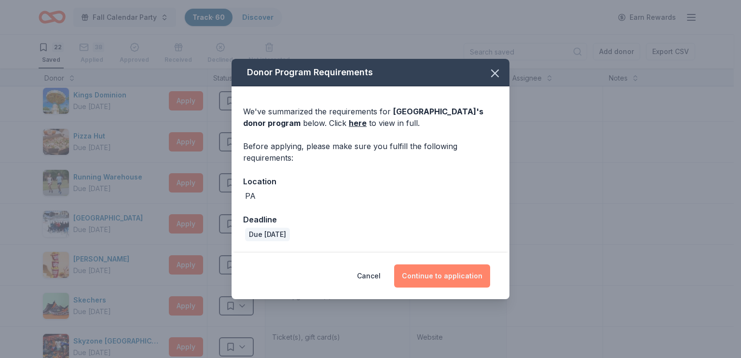
click at [402, 271] on button "Continue to application" at bounding box center [442, 275] width 96 height 23
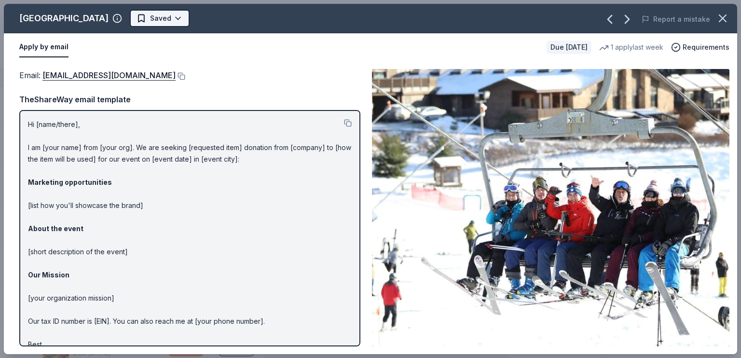
click at [208, 20] on html "Fall Calendar Party Track · 60 Discover Earn Rewards 22 Saved 38 Applied Approv…" at bounding box center [370, 179] width 741 height 358
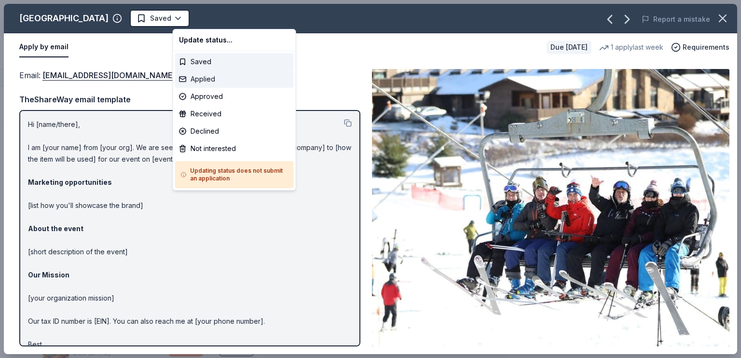
click at [199, 81] on div "Applied" at bounding box center [234, 78] width 119 height 17
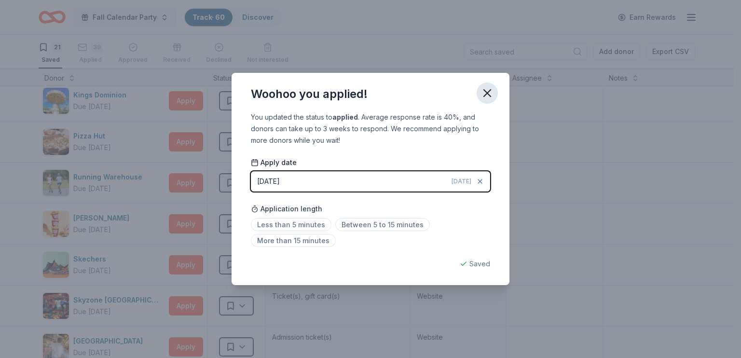
click at [490, 89] on icon "button" at bounding box center [487, 93] width 14 height 14
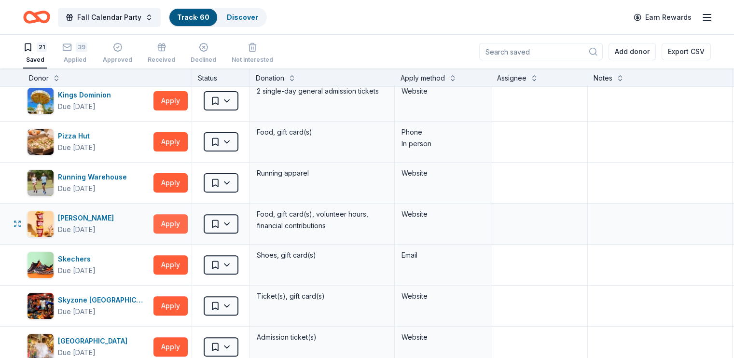
click at [177, 221] on button "Apply" at bounding box center [170, 223] width 34 height 19
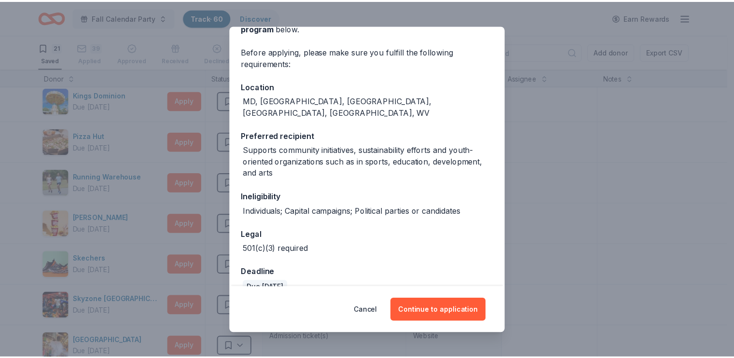
scroll to position [68, 0]
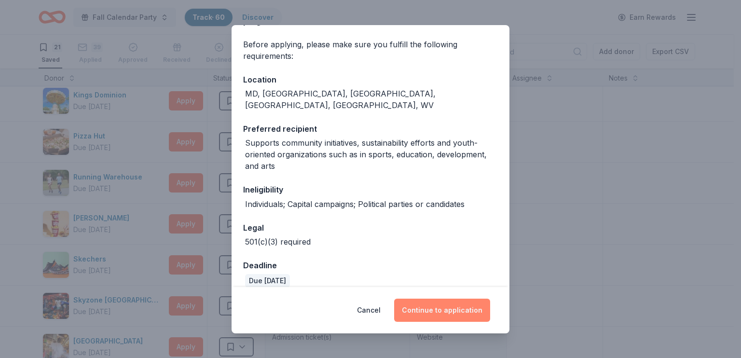
click at [450, 310] on button "Continue to application" at bounding box center [442, 310] width 96 height 23
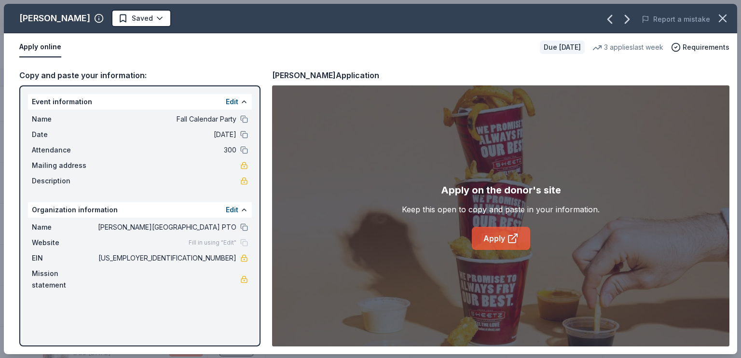
click at [500, 238] on link "Apply" at bounding box center [501, 238] width 58 height 23
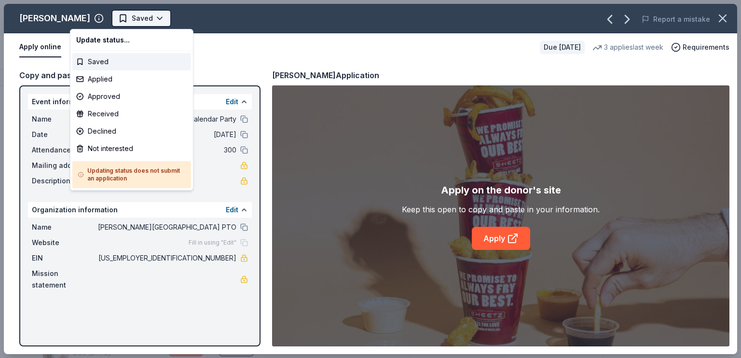
click at [113, 18] on html "Fall Calendar Party Track · 60 Discover Earn Rewards 21 Saved 39 Applied Approv…" at bounding box center [370, 179] width 741 height 358
click at [106, 74] on div "Applied" at bounding box center [131, 78] width 119 height 17
click at [108, 78] on div "Applied" at bounding box center [131, 78] width 119 height 17
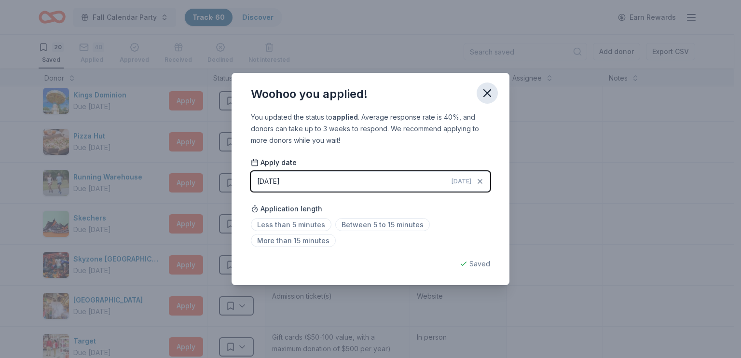
click at [490, 95] on icon "button" at bounding box center [487, 93] width 14 height 14
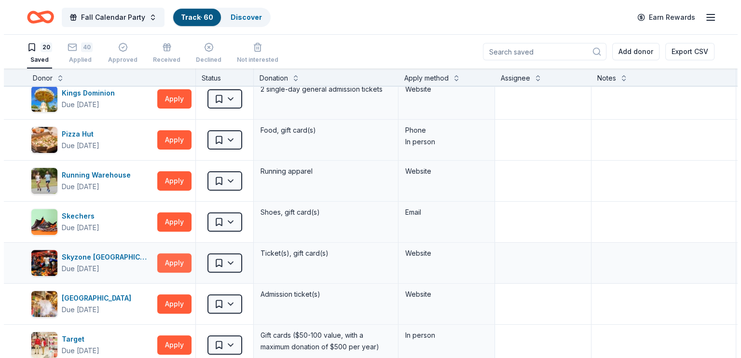
scroll to position [338, 0]
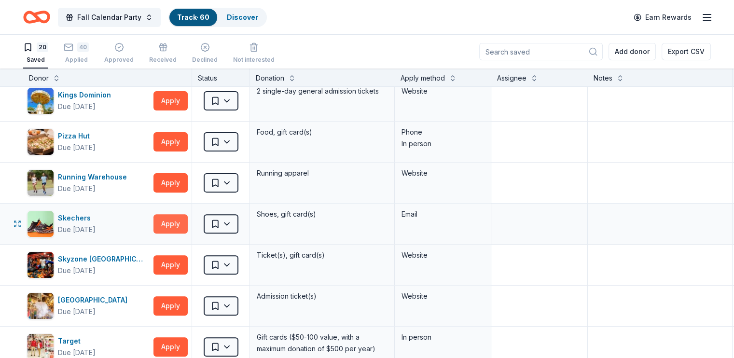
click at [182, 217] on button "Apply" at bounding box center [170, 223] width 34 height 19
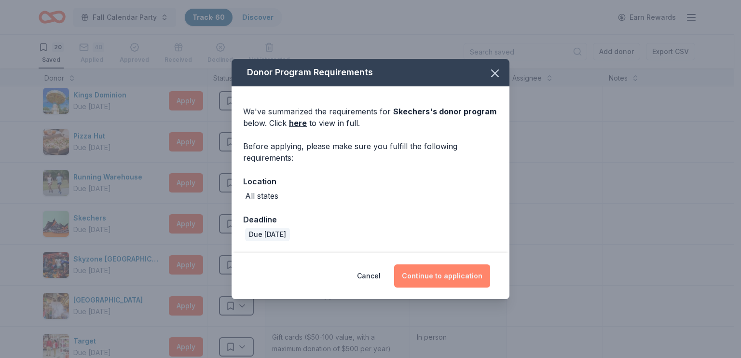
click at [430, 274] on button "Continue to application" at bounding box center [442, 275] width 96 height 23
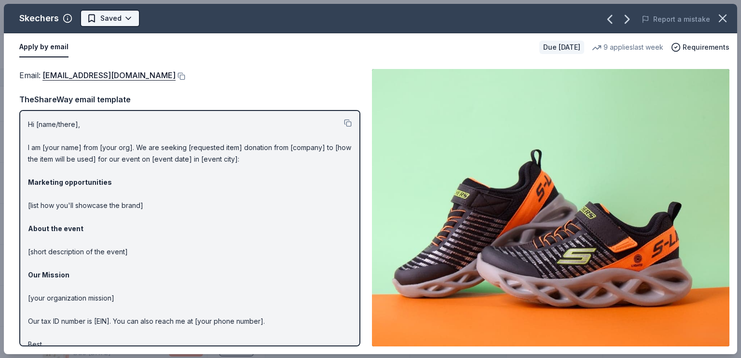
click at [119, 18] on html "Fall Calendar Party Track · 60 Discover Earn Rewards 20 Saved 40 Applied Approv…" at bounding box center [370, 179] width 741 height 358
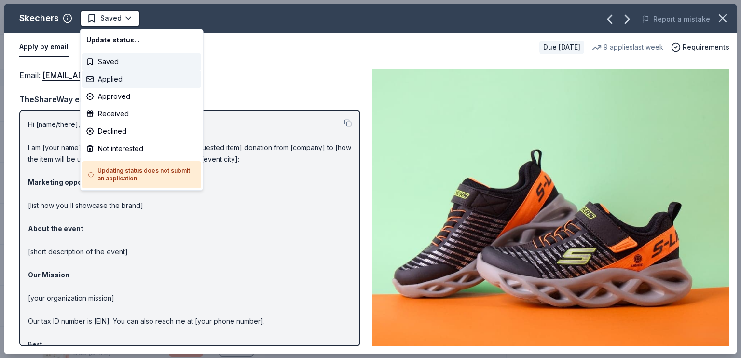
click at [107, 80] on div "Applied" at bounding box center [141, 78] width 119 height 17
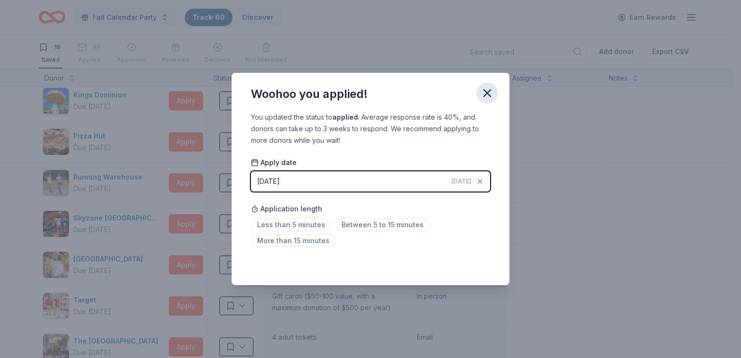
click at [492, 92] on icon "button" at bounding box center [487, 93] width 14 height 14
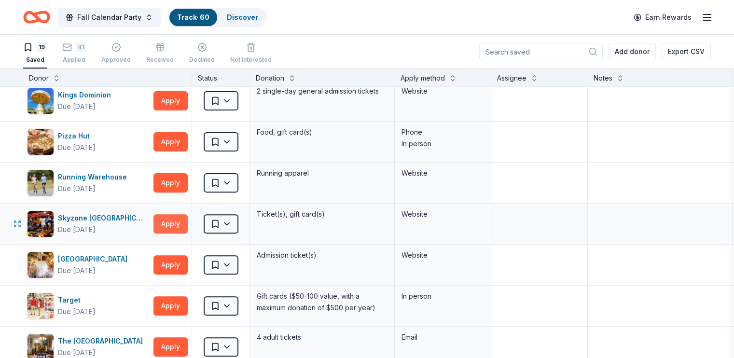
click at [186, 226] on button "Apply" at bounding box center [170, 223] width 34 height 19
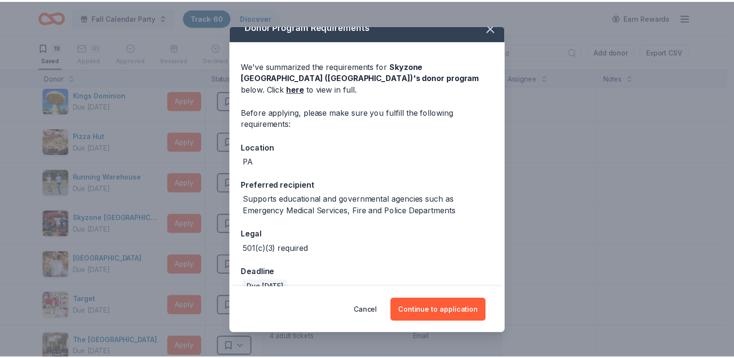
scroll to position [19, 0]
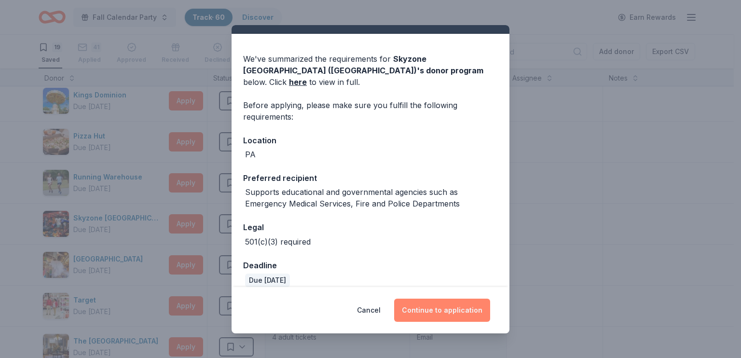
click at [429, 310] on button "Continue to application" at bounding box center [442, 310] width 96 height 23
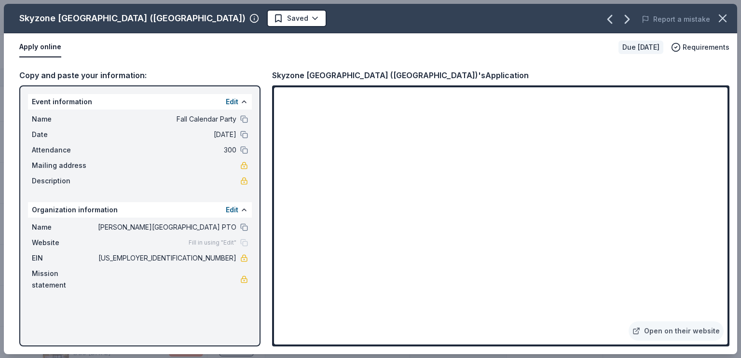
click at [467, 55] on div "Apply online" at bounding box center [314, 47] width 591 height 20
click at [508, 54] on div "Apply online" at bounding box center [314, 47] width 591 height 20
click at [44, 47] on button "Apply online" at bounding box center [40, 47] width 42 height 20
click at [45, 47] on button "Apply online" at bounding box center [40, 47] width 42 height 20
click at [46, 49] on button "Apply online" at bounding box center [40, 47] width 42 height 20
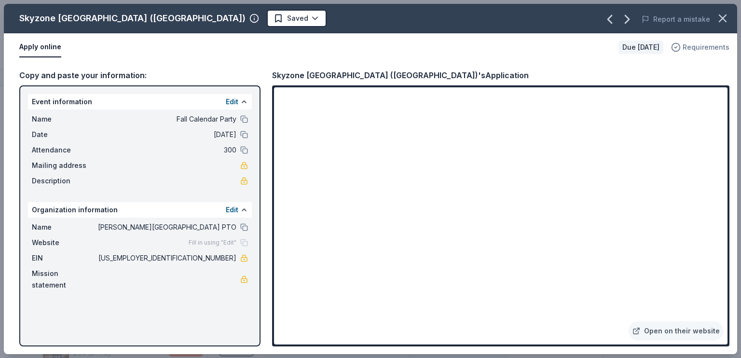
click at [709, 47] on span "Requirements" at bounding box center [705, 47] width 47 height 12
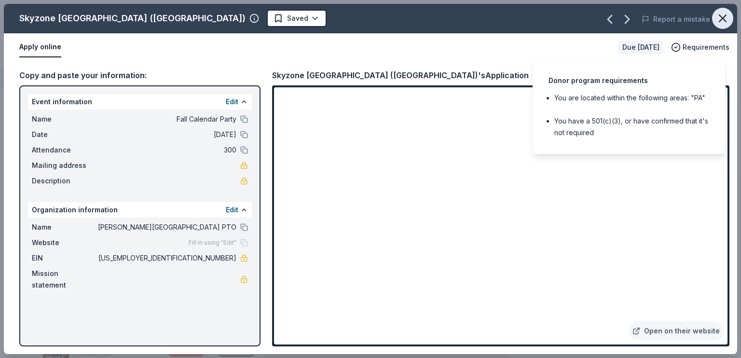
click at [723, 21] on icon "button" at bounding box center [723, 19] width 14 height 14
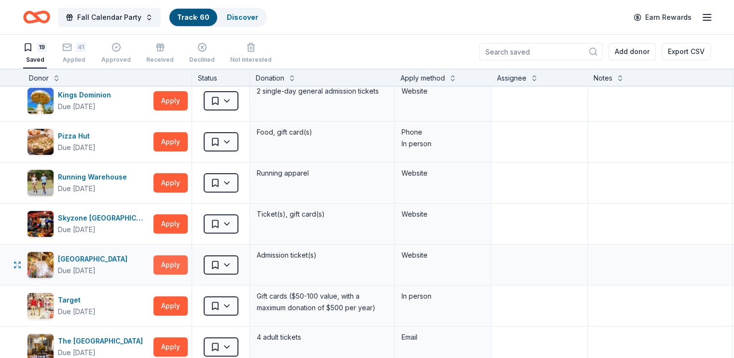
click at [183, 263] on button "Apply" at bounding box center [170, 264] width 34 height 19
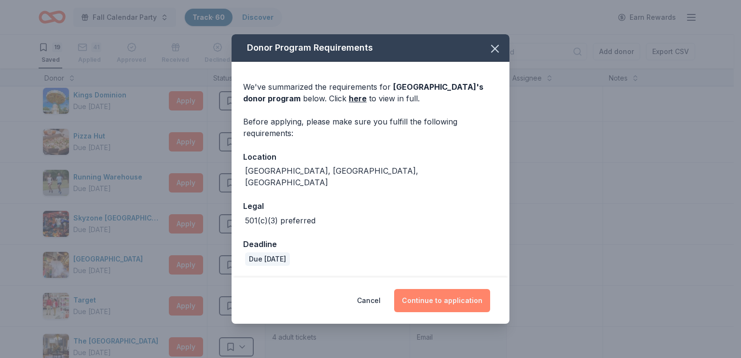
click at [442, 298] on button "Continue to application" at bounding box center [442, 300] width 96 height 23
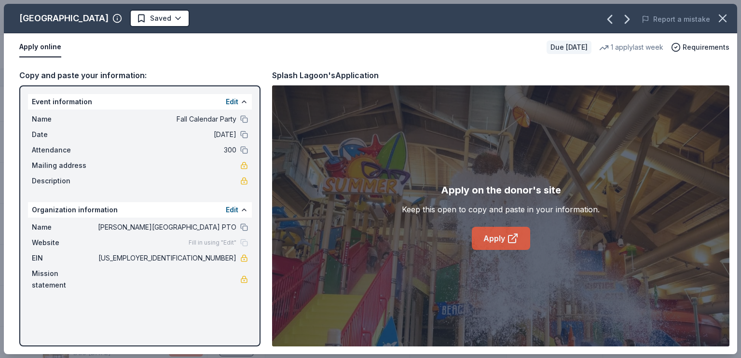
click at [504, 240] on link "Apply" at bounding box center [501, 238] width 58 height 23
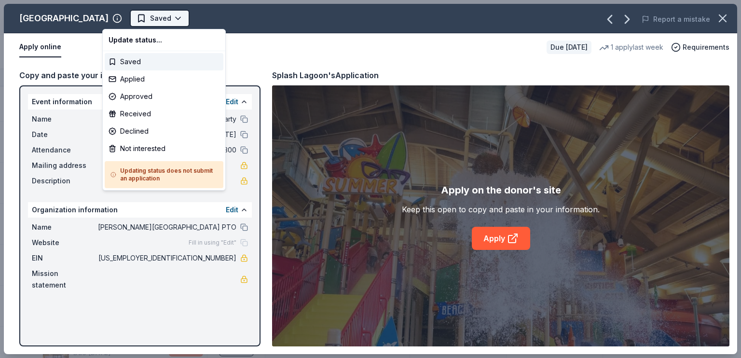
click at [125, 24] on html "Fall Calendar Party Track · 60 Discover Earn Rewards 19 Saved 41 Applied Approv…" at bounding box center [370, 179] width 741 height 358
click at [133, 81] on div "Applied" at bounding box center [164, 78] width 119 height 17
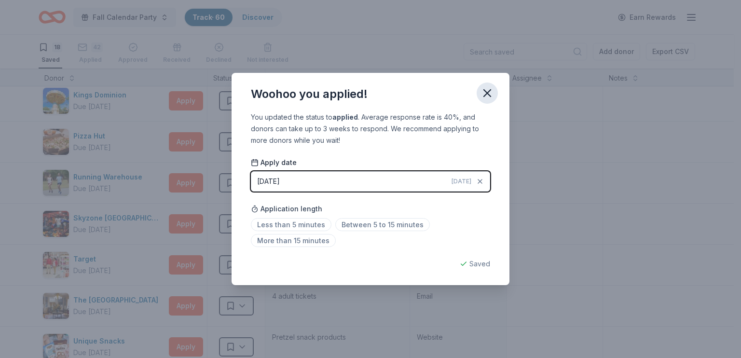
click at [491, 95] on icon "button" at bounding box center [487, 93] width 14 height 14
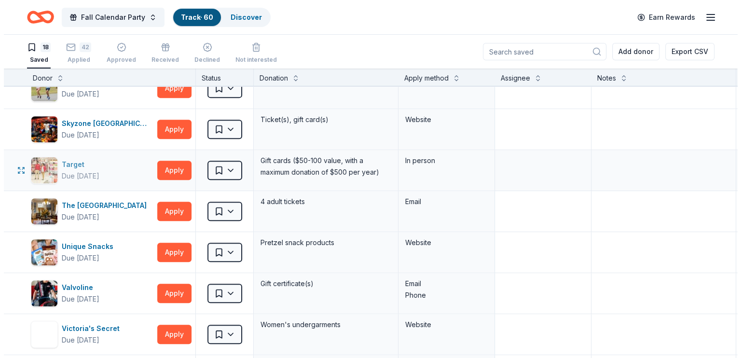
scroll to position [434, 0]
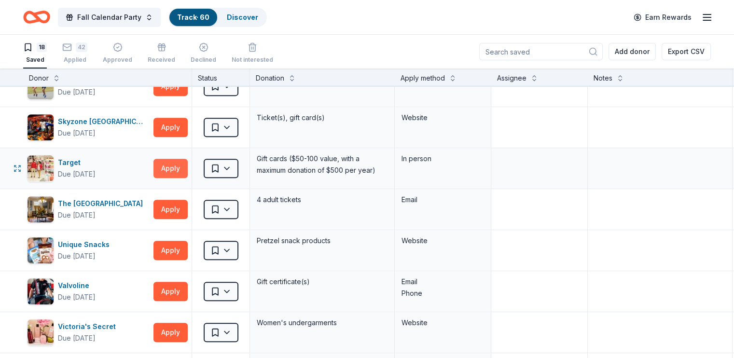
click at [188, 170] on button "Apply" at bounding box center [170, 168] width 34 height 19
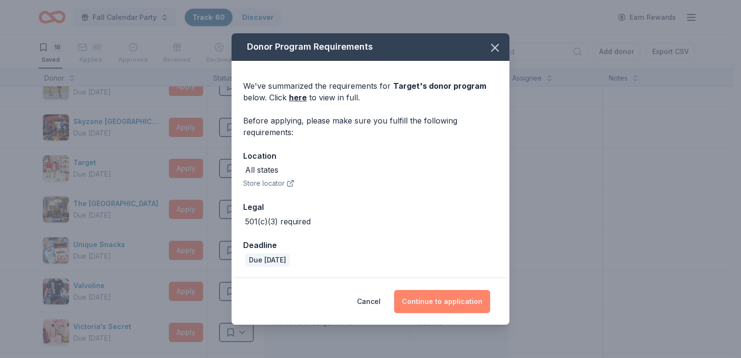
click at [431, 294] on button "Continue to application" at bounding box center [442, 301] width 96 height 23
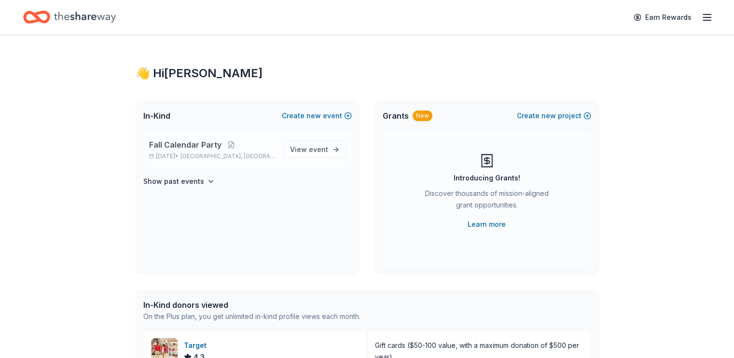
click at [205, 151] on div "Fall Calendar Party [DATE] • [GEOGRAPHIC_DATA], [GEOGRAPHIC_DATA]" at bounding box center [212, 149] width 127 height 21
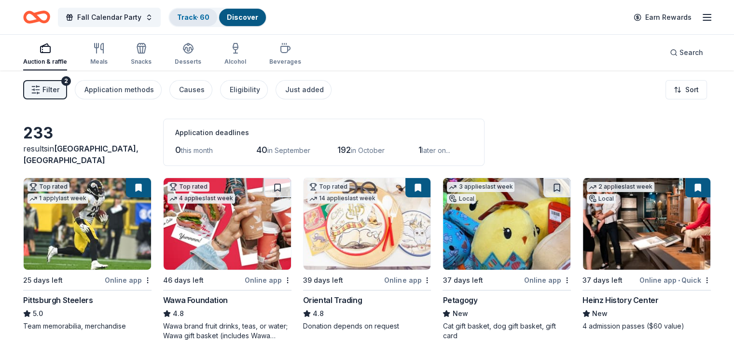
click at [209, 18] on link "Track · 60" at bounding box center [193, 17] width 32 height 8
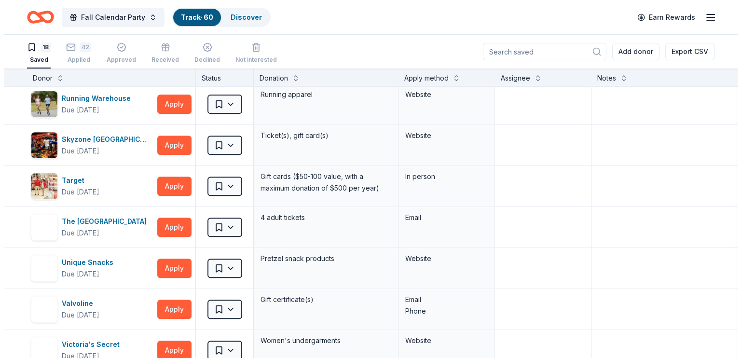
scroll to position [434, 0]
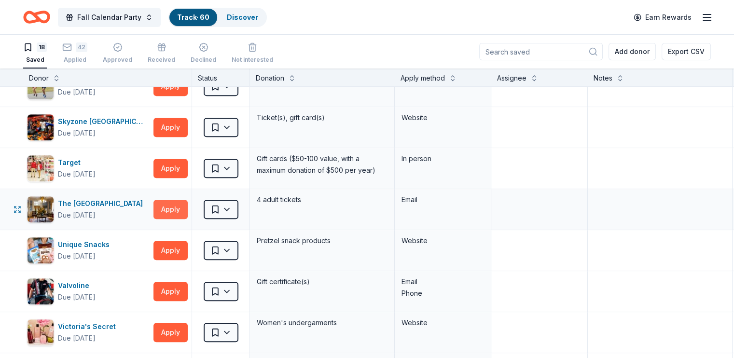
click at [186, 211] on button "Apply" at bounding box center [170, 209] width 34 height 19
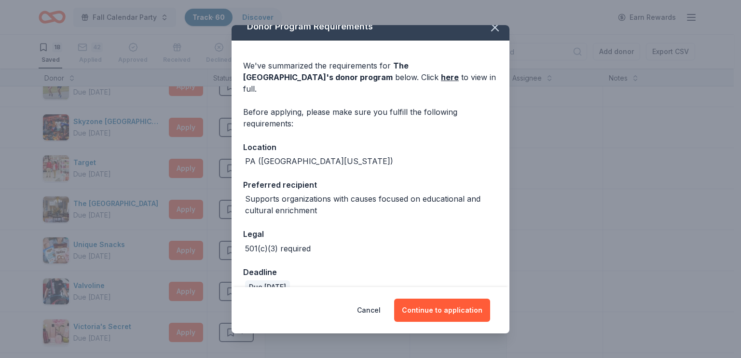
scroll to position [19, 0]
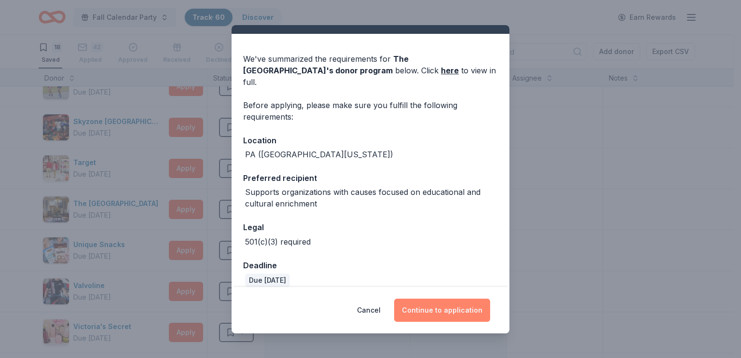
click at [450, 313] on button "Continue to application" at bounding box center [442, 310] width 96 height 23
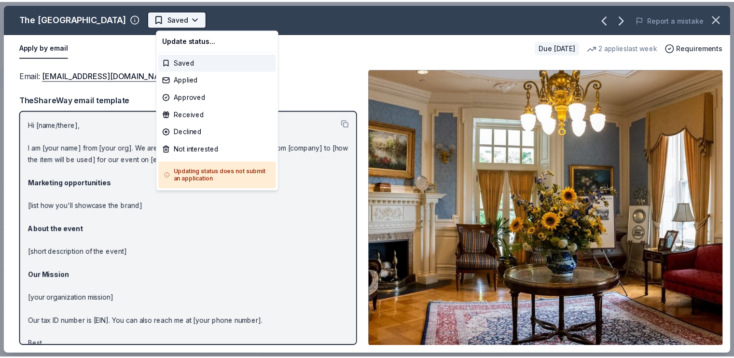
scroll to position [0, 0]
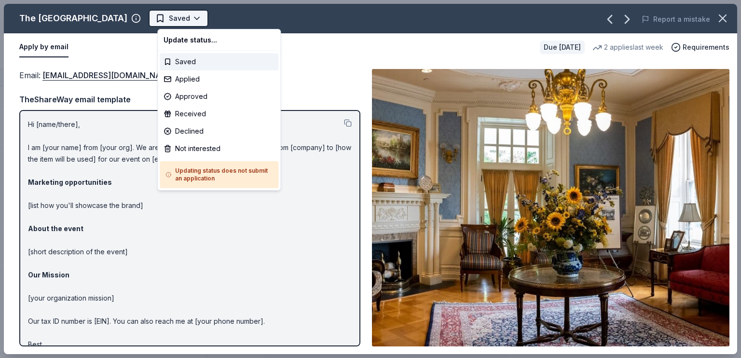
click at [189, 21] on html "Fall Calendar Party Track · 60 Discover Earn Rewards 18 Saved 42 Applied Approv…" at bounding box center [370, 179] width 741 height 358
click at [189, 79] on div "Applied" at bounding box center [219, 78] width 119 height 17
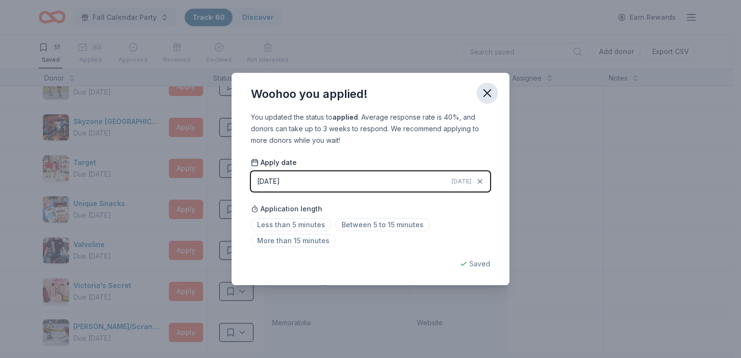
click at [486, 88] on icon "button" at bounding box center [487, 93] width 14 height 14
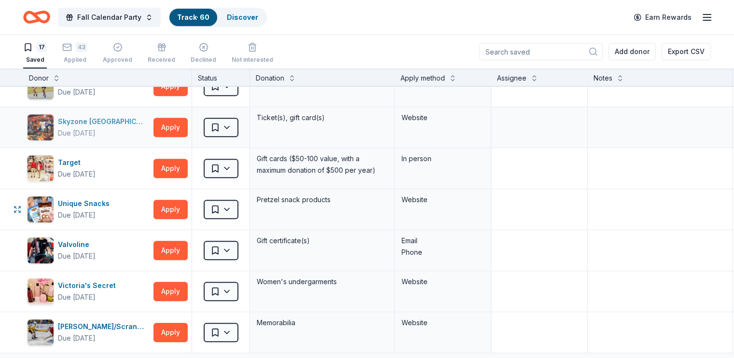
scroll to position [482, 0]
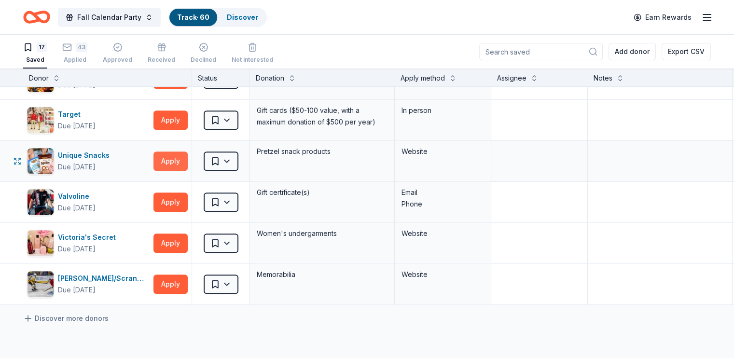
click at [188, 161] on button "Apply" at bounding box center [170, 160] width 34 height 19
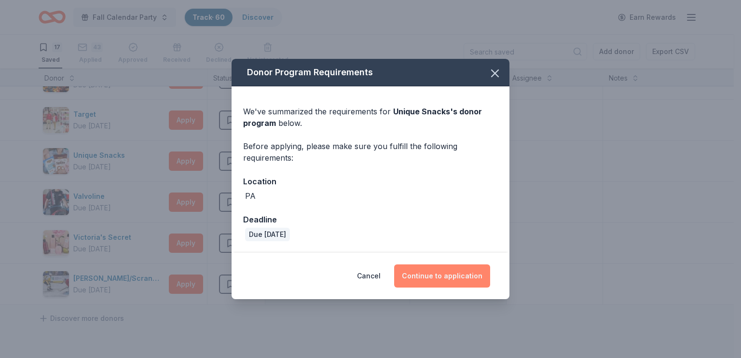
click at [438, 277] on button "Continue to application" at bounding box center [442, 275] width 96 height 23
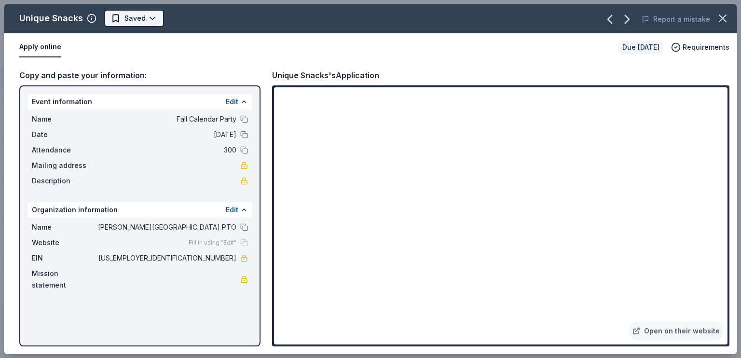
click at [137, 21] on html "Fall Calendar Party Track · 60 Discover Earn Rewards 17 Saved 43 Applied Approv…" at bounding box center [370, 179] width 741 height 358
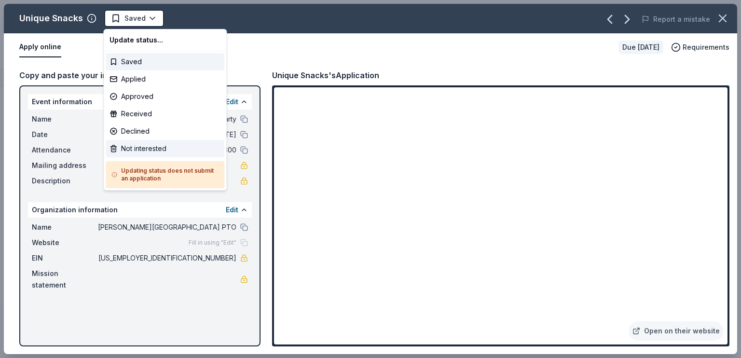
click at [148, 151] on div "Not interested" at bounding box center [165, 148] width 119 height 17
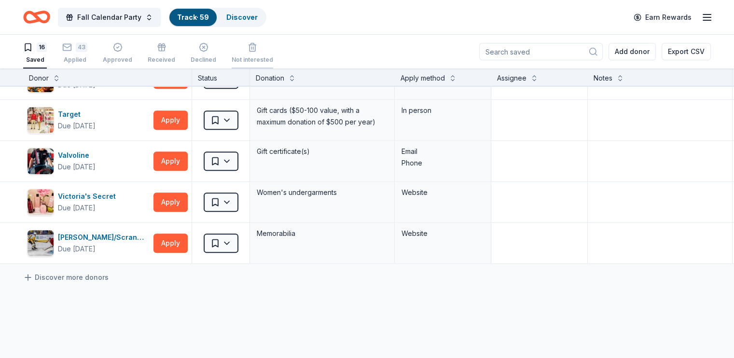
click at [264, 52] on div "Not interested" at bounding box center [251, 52] width 41 height 21
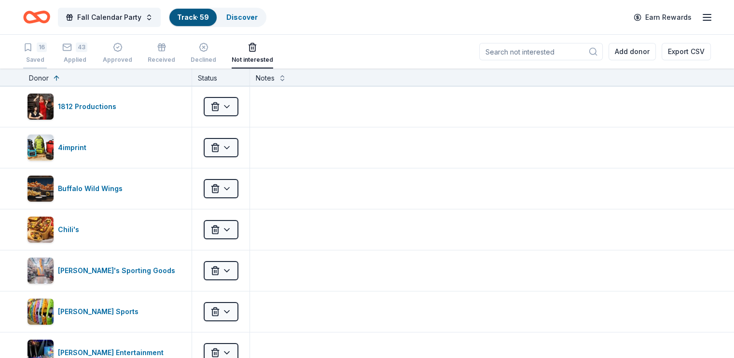
click at [47, 56] on div "Saved" at bounding box center [35, 60] width 24 height 8
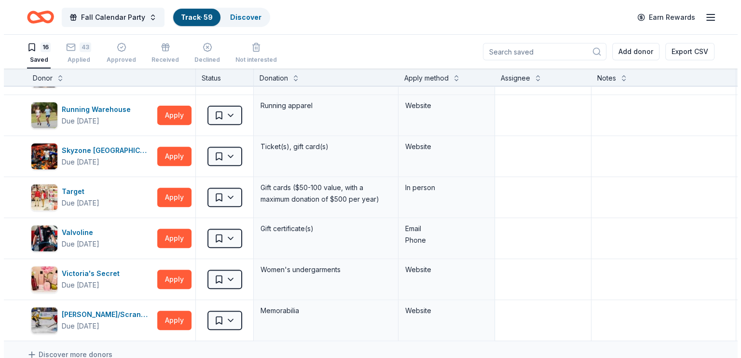
scroll to position [434, 0]
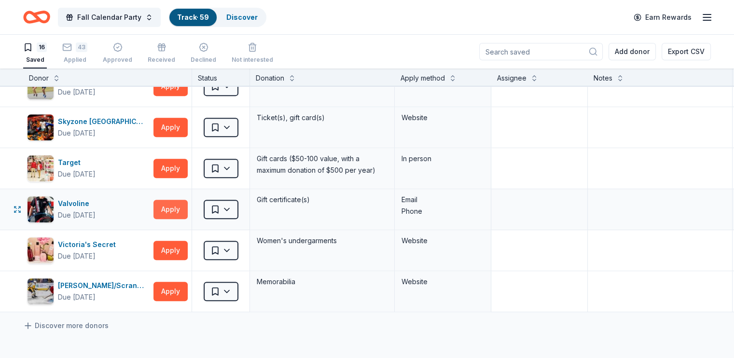
click at [185, 208] on button "Apply" at bounding box center [170, 209] width 34 height 19
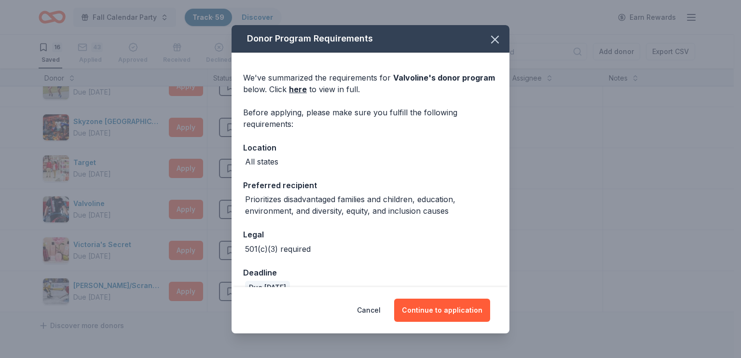
scroll to position [19, 0]
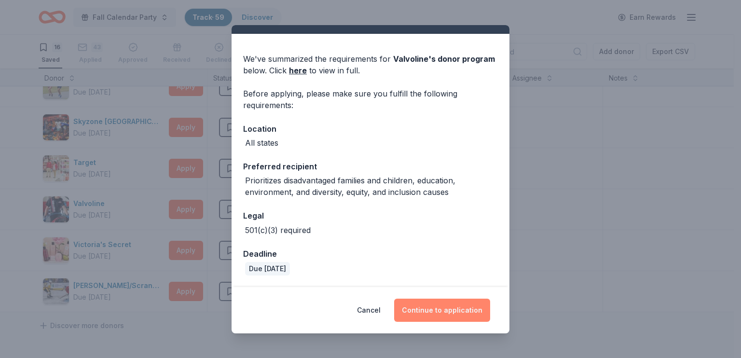
click at [452, 311] on button "Continue to application" at bounding box center [442, 310] width 96 height 23
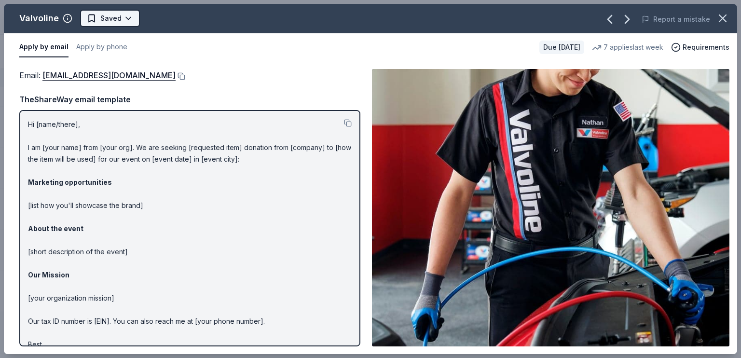
click at [106, 14] on html "Fall Calendar Party Track · 59 Discover Earn Rewards 16 Saved 43 Applied Approv…" at bounding box center [370, 179] width 741 height 358
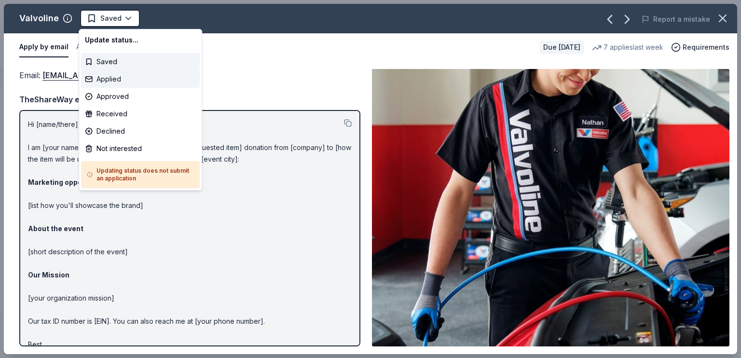
click at [114, 84] on div "Applied" at bounding box center [140, 78] width 119 height 17
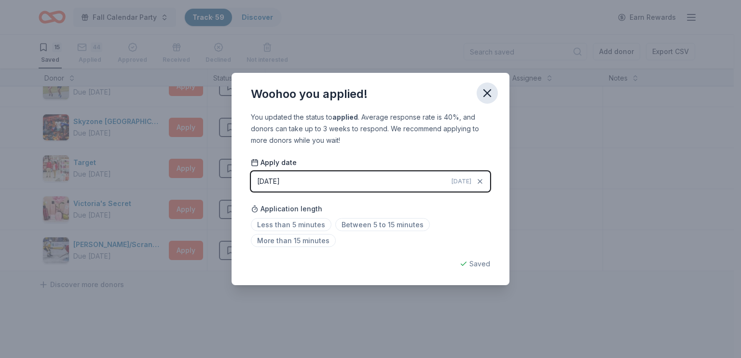
click at [487, 87] on icon "button" at bounding box center [487, 93] width 14 height 14
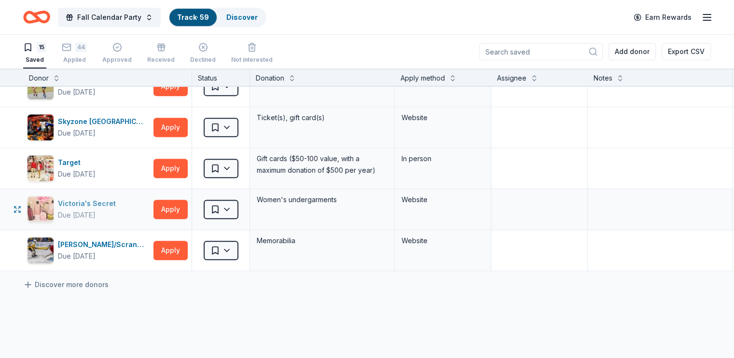
click at [113, 202] on div "Victoria's Secret" at bounding box center [89, 204] width 62 height 12
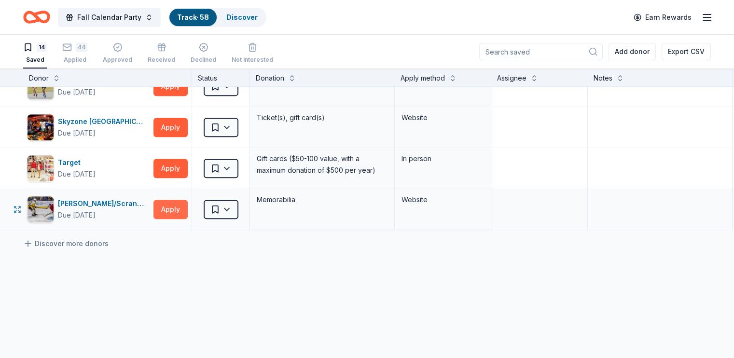
click at [182, 209] on button "Apply" at bounding box center [170, 209] width 34 height 19
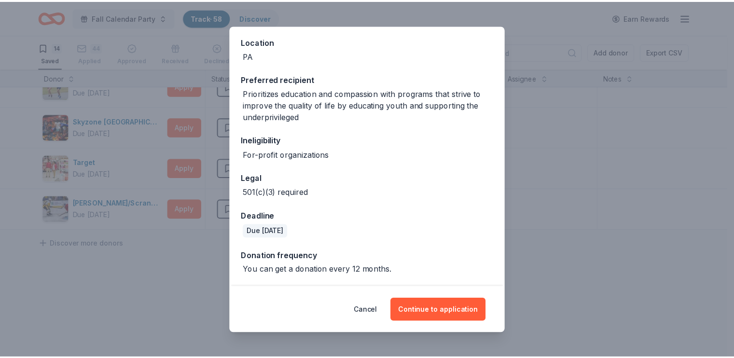
scroll to position [58, 0]
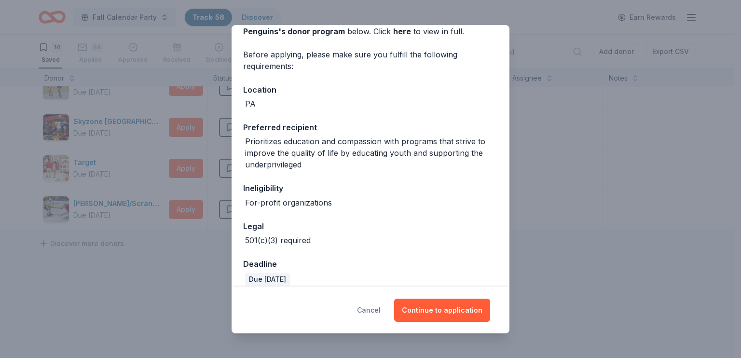
click at [366, 311] on button "Cancel" at bounding box center [369, 310] width 24 height 23
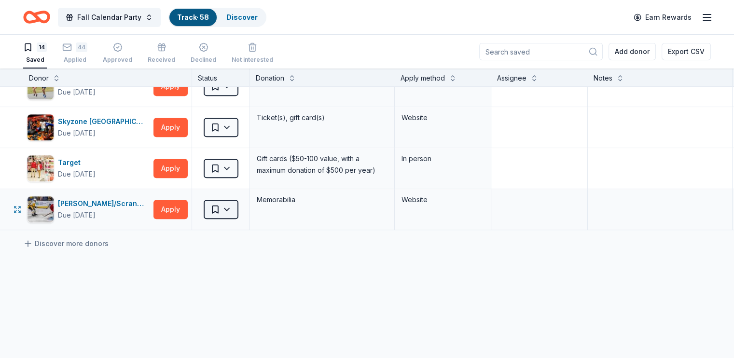
click at [234, 209] on html "Fall Calendar Party Track · 58 Discover Earn Rewards 14 Saved 44 Applied Approv…" at bounding box center [367, 179] width 734 height 358
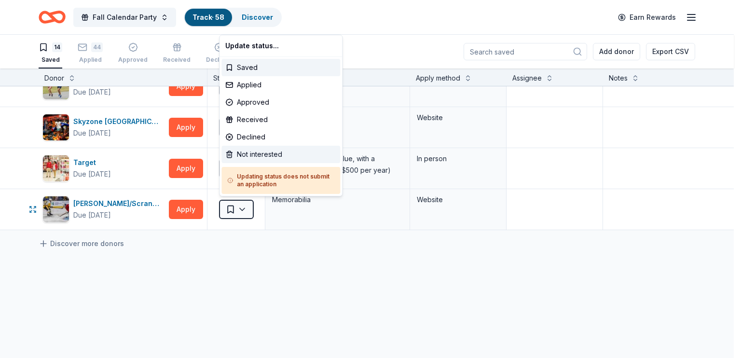
click at [237, 157] on div "Not interested" at bounding box center [280, 154] width 119 height 17
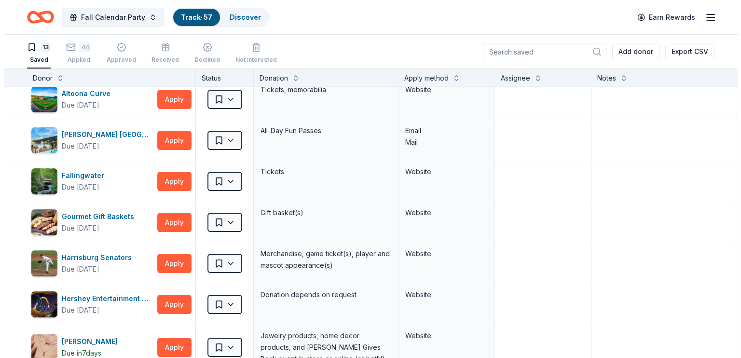
scroll to position [0, 0]
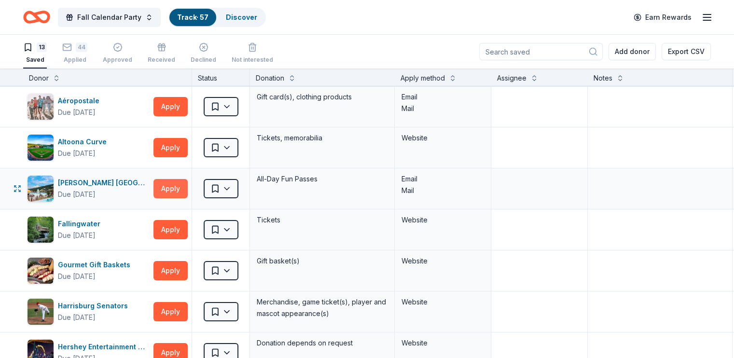
click at [188, 190] on button "Apply" at bounding box center [170, 188] width 34 height 19
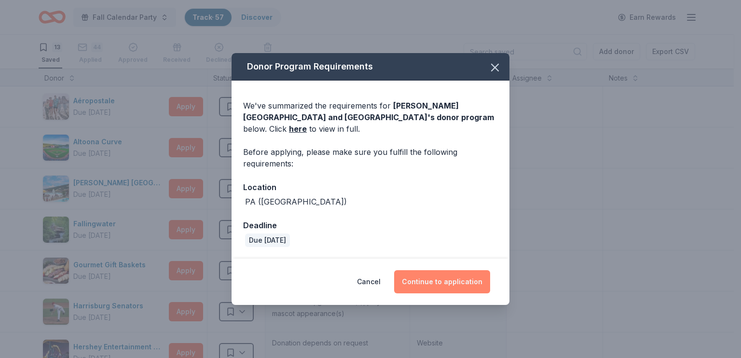
click at [438, 284] on button "Continue to application" at bounding box center [442, 281] width 96 height 23
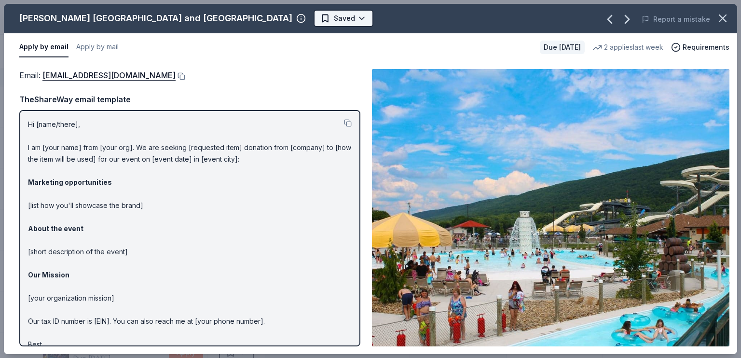
click at [326, 21] on html "Fall Calendar Party Track · 57 Discover Earn Rewards 13 Saved 44 Applied Approv…" at bounding box center [370, 179] width 741 height 358
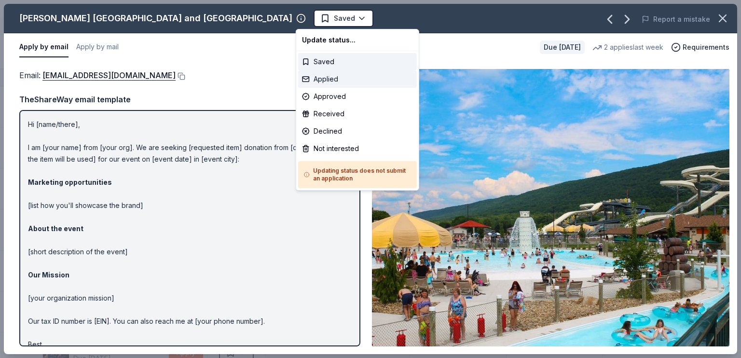
click at [332, 82] on div "Applied" at bounding box center [357, 78] width 119 height 17
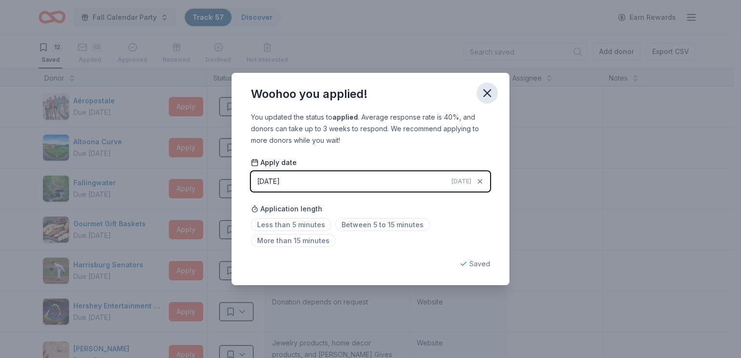
click at [487, 91] on icon "button" at bounding box center [487, 93] width 14 height 14
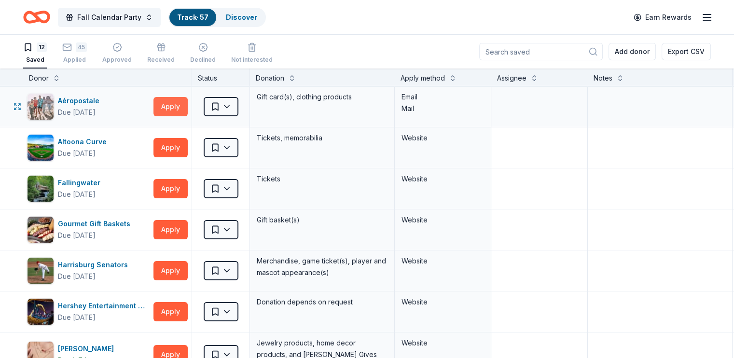
click at [183, 109] on button "Apply" at bounding box center [170, 106] width 34 height 19
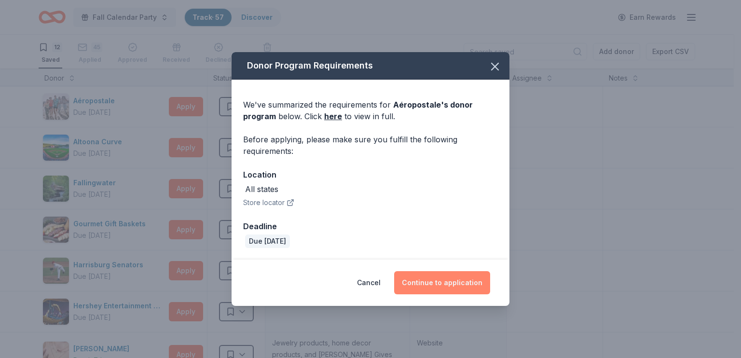
click at [440, 282] on button "Continue to application" at bounding box center [442, 282] width 96 height 23
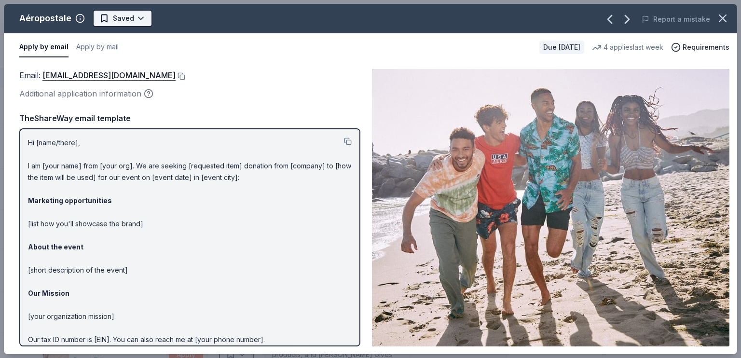
click at [115, 16] on html "Fall Calendar Party Track · 57 Discover Earn Rewards 12 Saved 45 Applied Approv…" at bounding box center [370, 179] width 741 height 358
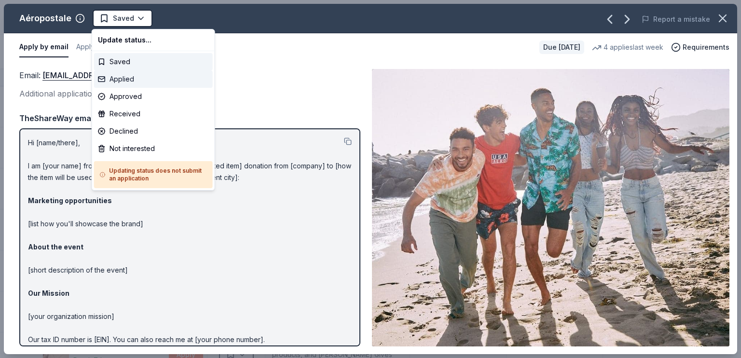
click at [129, 78] on div "Applied" at bounding box center [153, 78] width 119 height 17
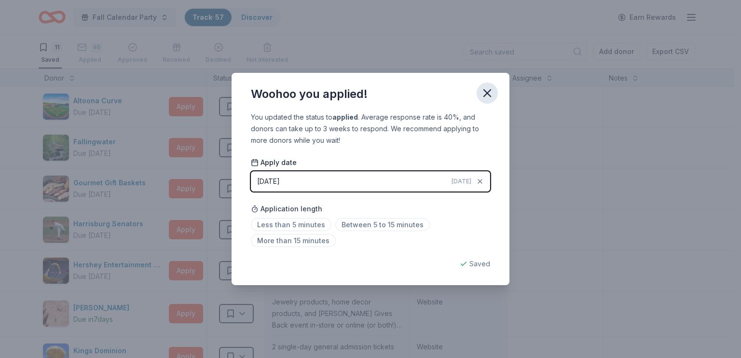
click at [485, 86] on icon "button" at bounding box center [487, 93] width 14 height 14
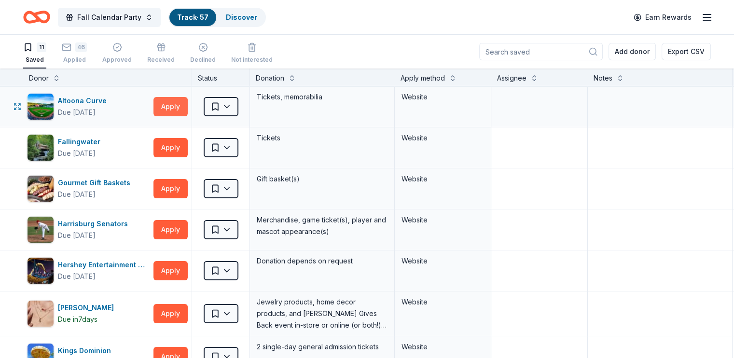
click at [188, 107] on button "Apply" at bounding box center [170, 106] width 34 height 19
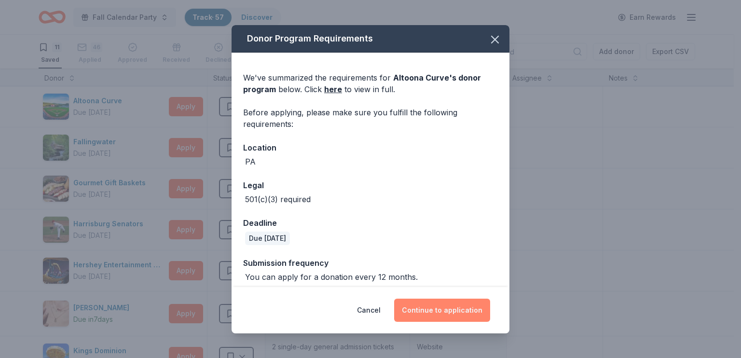
click at [455, 311] on button "Continue to application" at bounding box center [442, 310] width 96 height 23
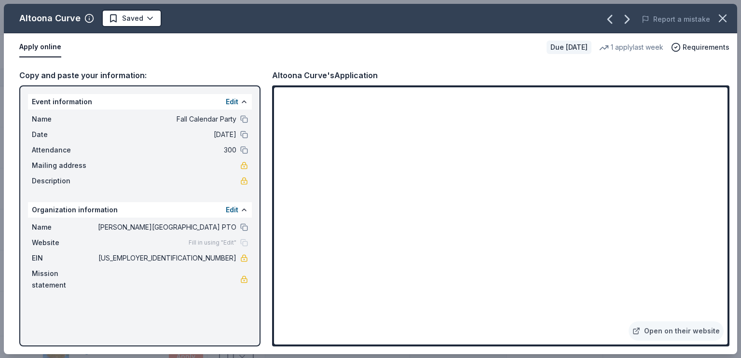
click at [239, 265] on div "Name Wharton Elementary School PTO Website Fill in using "Edit" EIN 87-2372298 …" at bounding box center [140, 256] width 224 height 77
click at [137, 20] on html "Fall Calendar Party Track · 57 Discover Earn Rewards 11 Saved 46 Applied Approv…" at bounding box center [370, 179] width 741 height 358
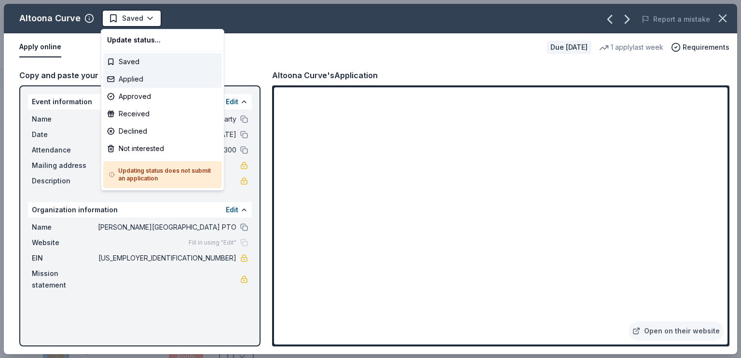
click at [134, 77] on div "Applied" at bounding box center [162, 78] width 119 height 17
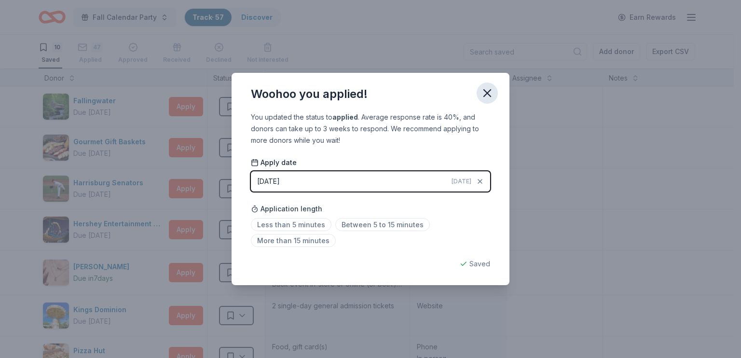
click at [488, 93] on icon "button" at bounding box center [487, 93] width 7 height 7
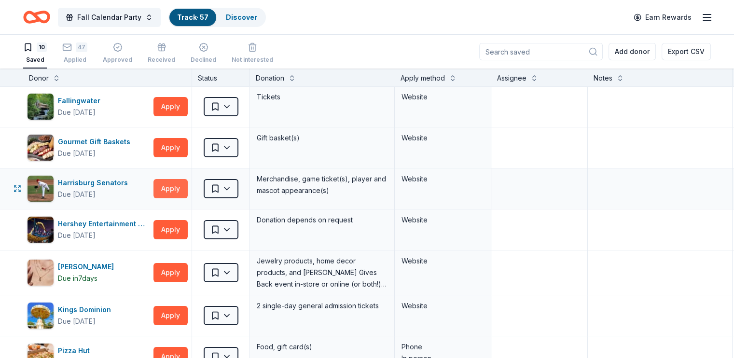
click at [188, 187] on button "Apply" at bounding box center [170, 188] width 34 height 19
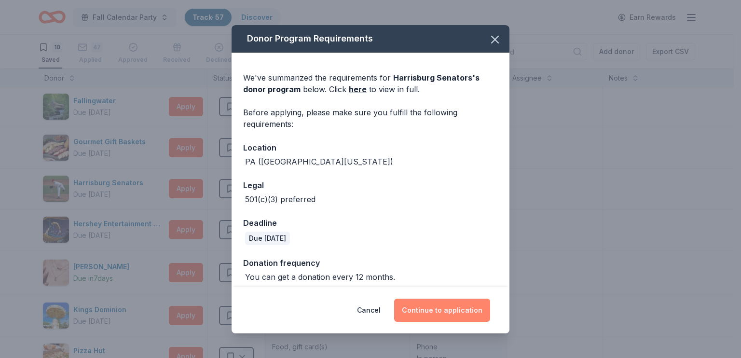
click at [435, 313] on button "Continue to application" at bounding box center [442, 310] width 96 height 23
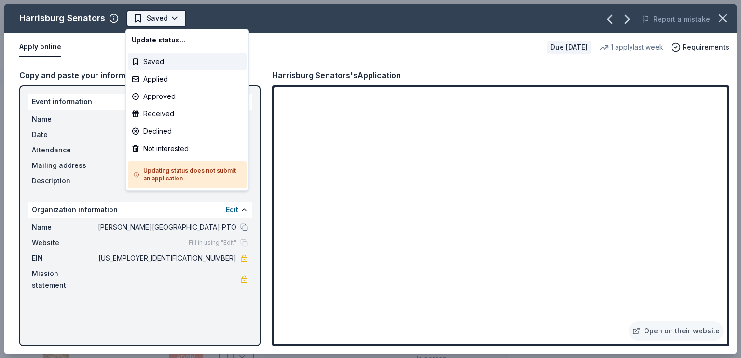
click at [154, 21] on html "Fall Calendar Party Track · 57 Discover Earn Rewards 10 Saved 47 Applied Approv…" at bounding box center [370, 179] width 741 height 358
click at [156, 76] on div "Applied" at bounding box center [187, 78] width 119 height 17
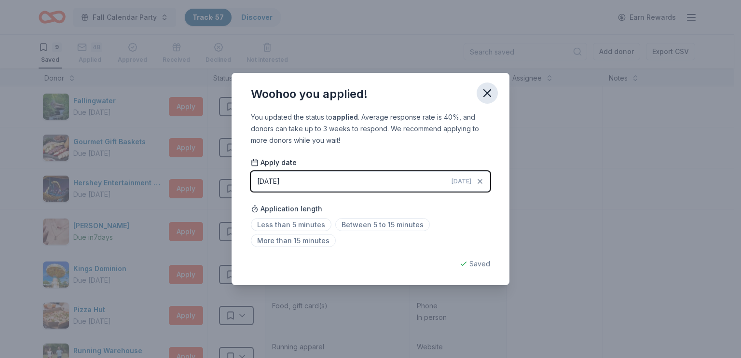
click at [486, 95] on icon "button" at bounding box center [487, 93] width 14 height 14
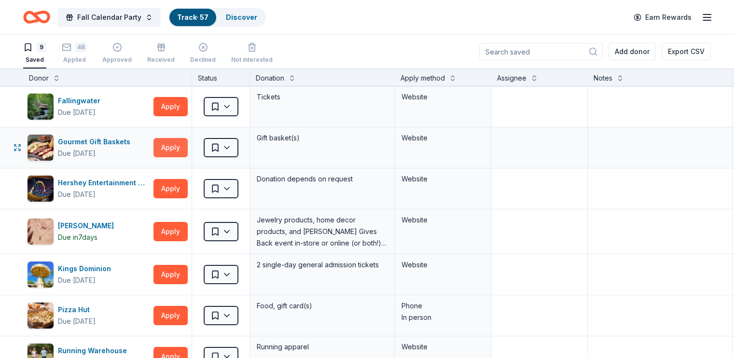
click at [186, 142] on button "Apply" at bounding box center [170, 147] width 34 height 19
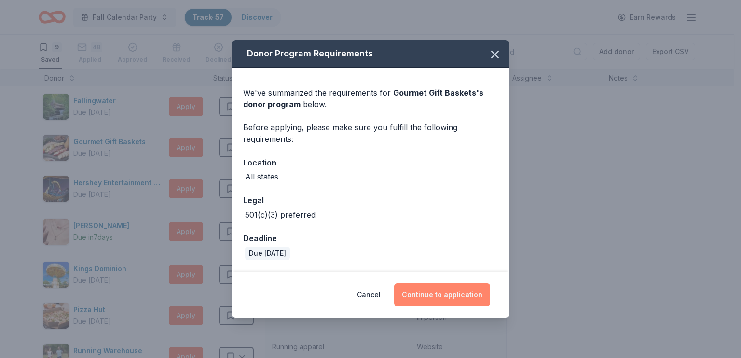
click at [419, 299] on button "Continue to application" at bounding box center [442, 294] width 96 height 23
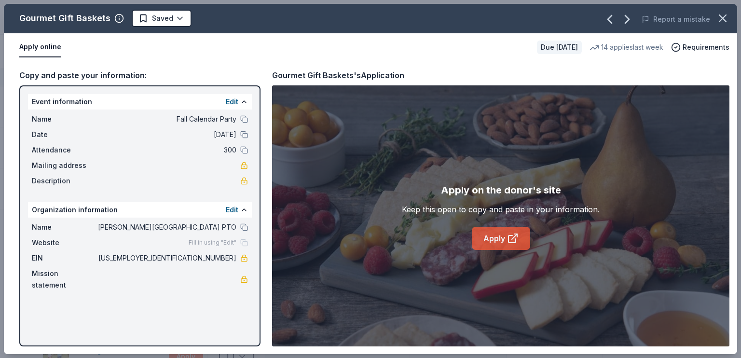
click at [494, 244] on link "Apply" at bounding box center [501, 238] width 58 height 23
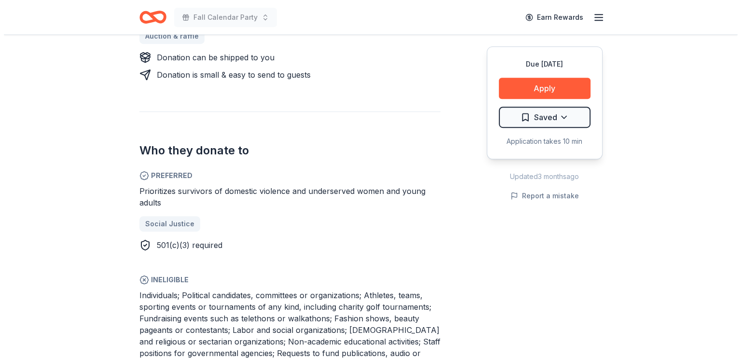
scroll to position [434, 0]
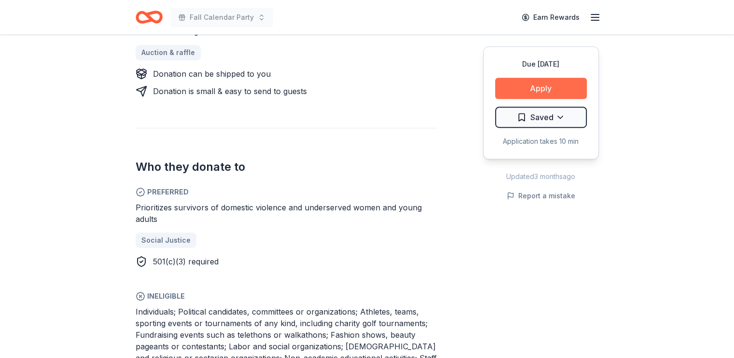
click at [558, 88] on button "Apply" at bounding box center [541, 88] width 92 height 21
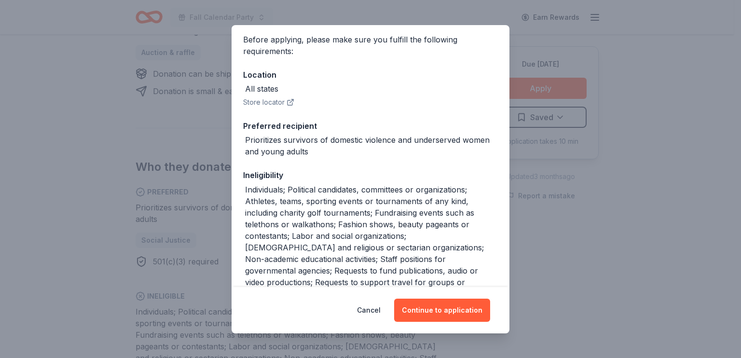
scroll to position [145, 0]
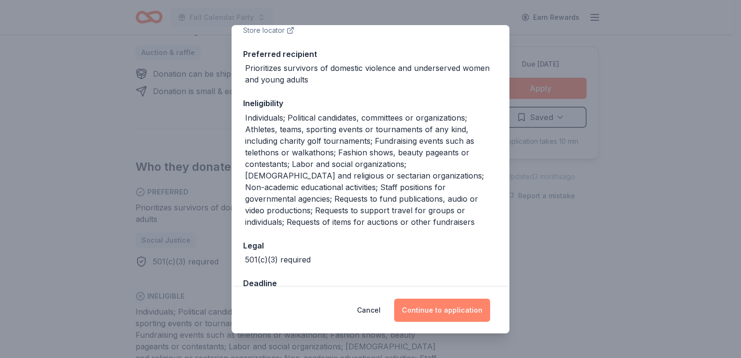
click at [436, 309] on button "Continue to application" at bounding box center [442, 310] width 96 height 23
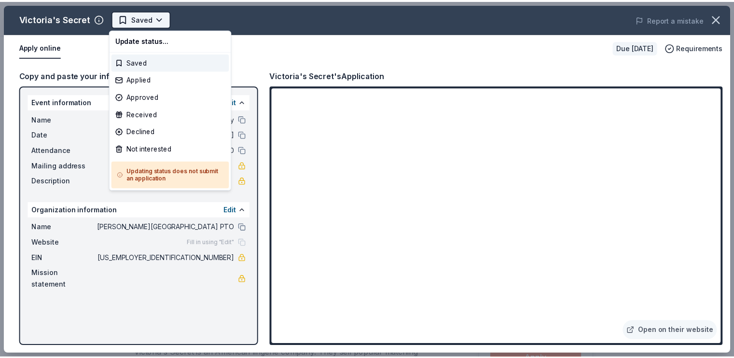
scroll to position [0, 0]
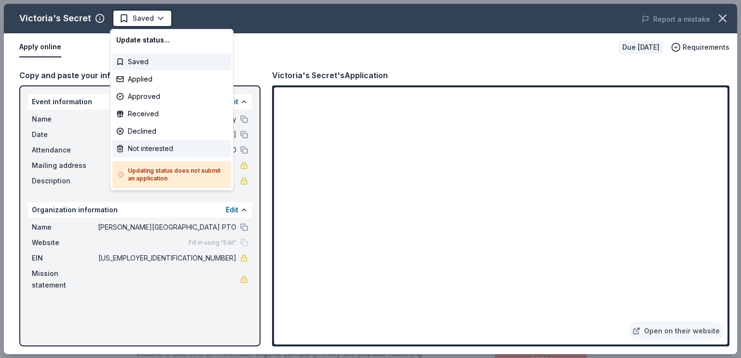
click at [164, 147] on div "Not interested" at bounding box center [171, 148] width 119 height 17
